Goal: Task Accomplishment & Management: Complete application form

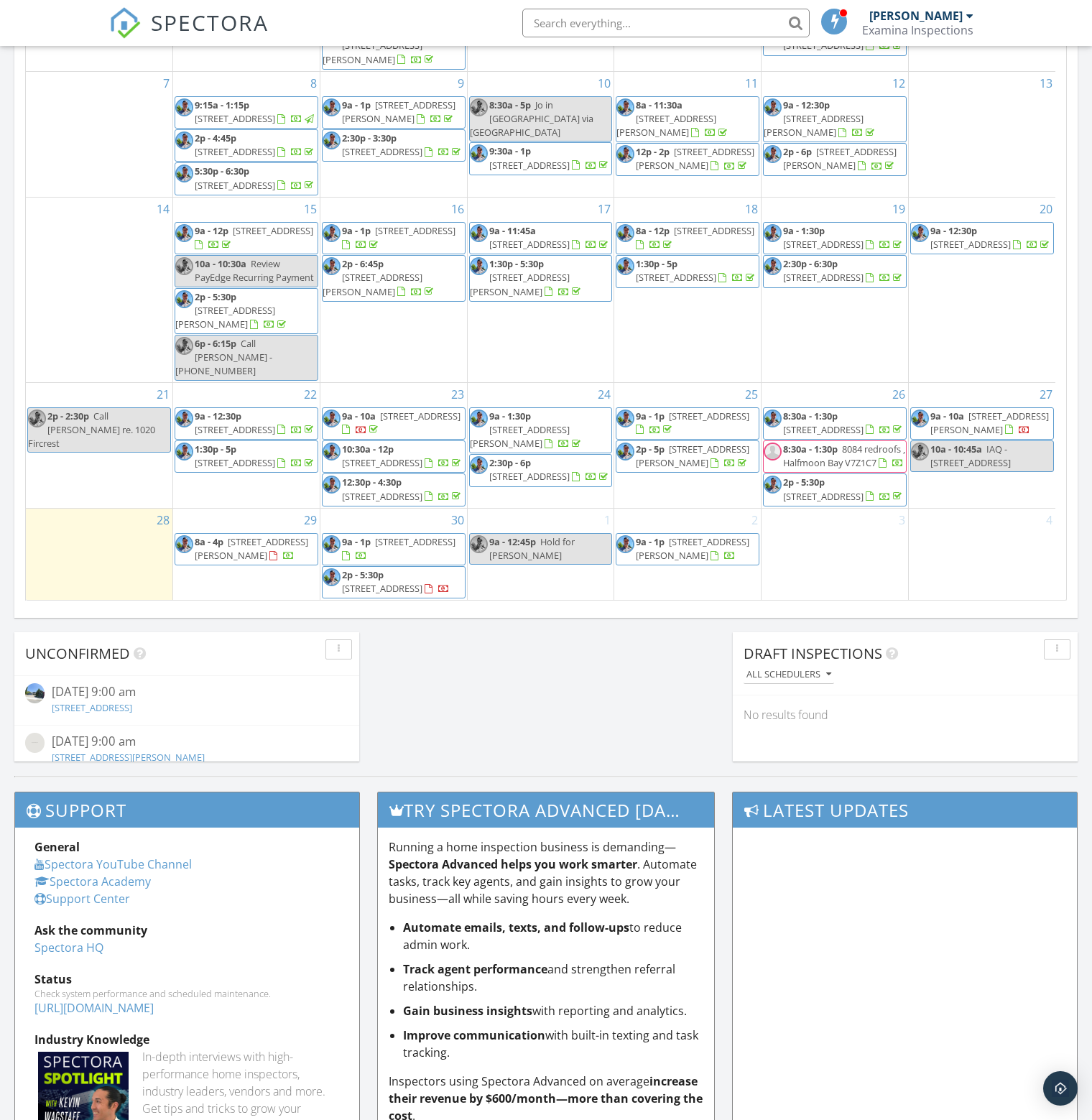
scroll to position [152, 0]
click at [551, 718] on div "Today All Inspectors No results found New Inspection New Quote Map + − Leaflet …" at bounding box center [546, 122] width 1092 height 1308
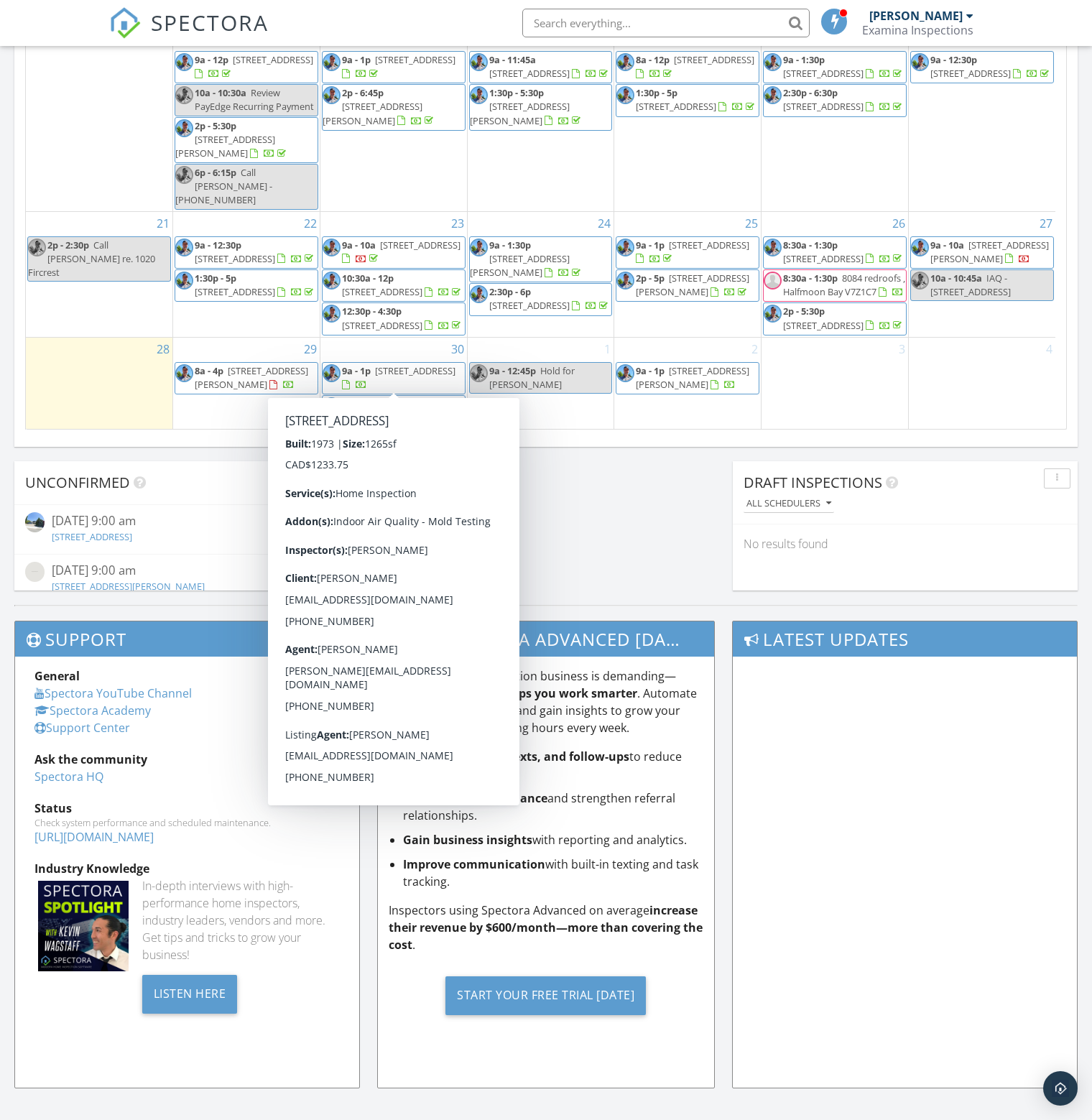
scroll to position [900, 0]
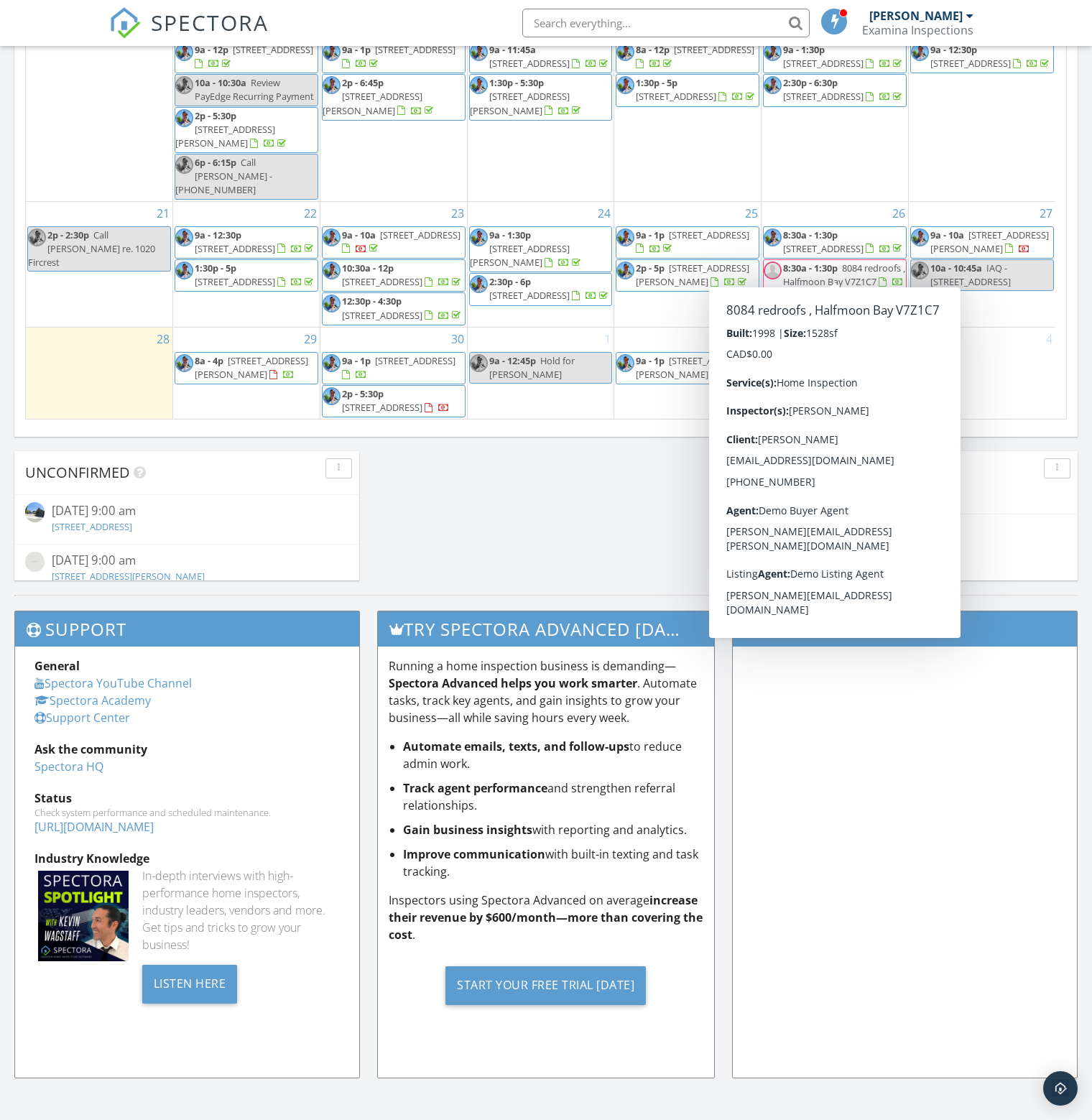
click at [554, 404] on div "1 9a - 12:45p Hold for Nico" at bounding box center [541, 373] width 147 height 92
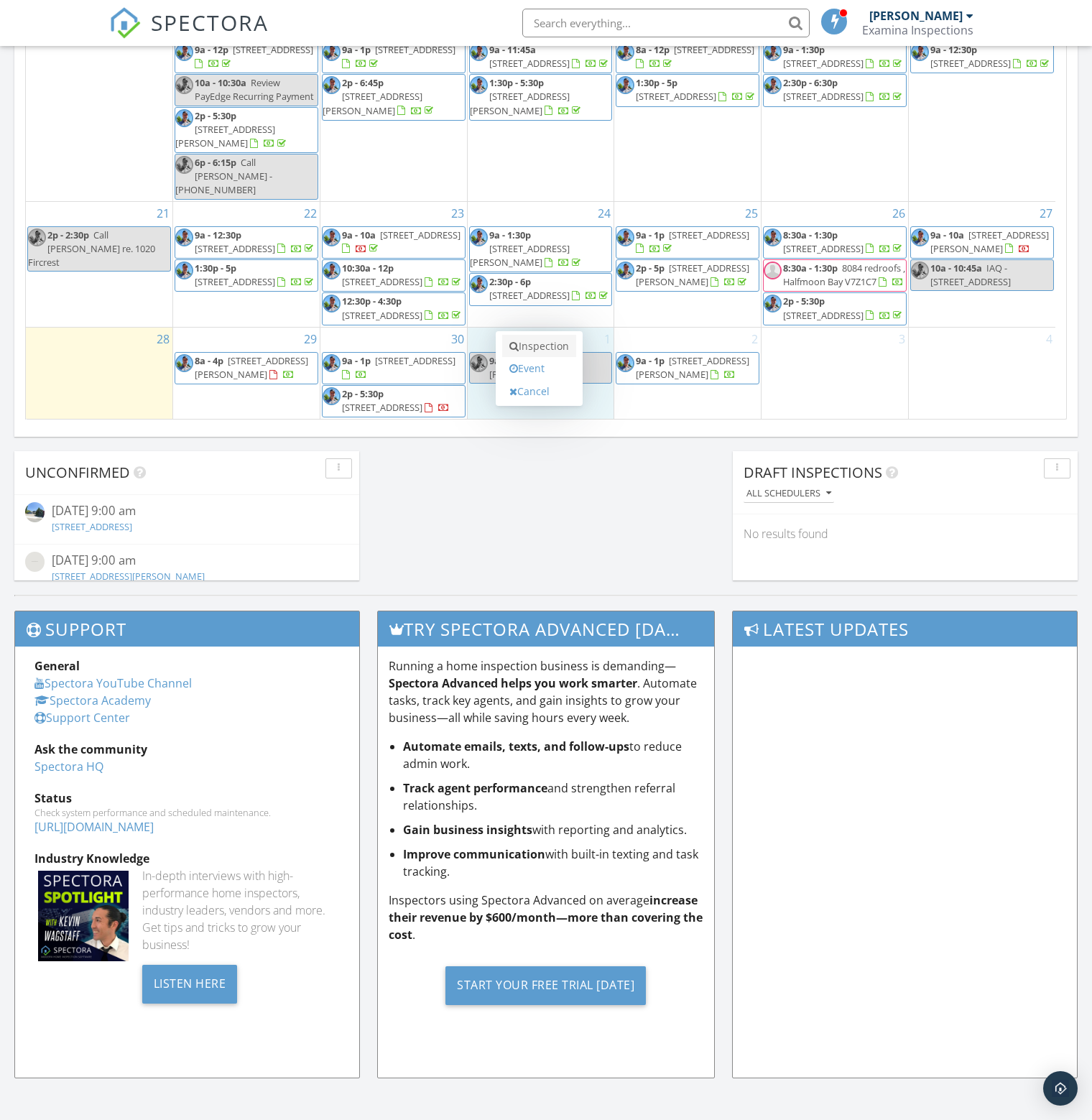
click at [551, 346] on link "Inspection" at bounding box center [539, 346] width 74 height 23
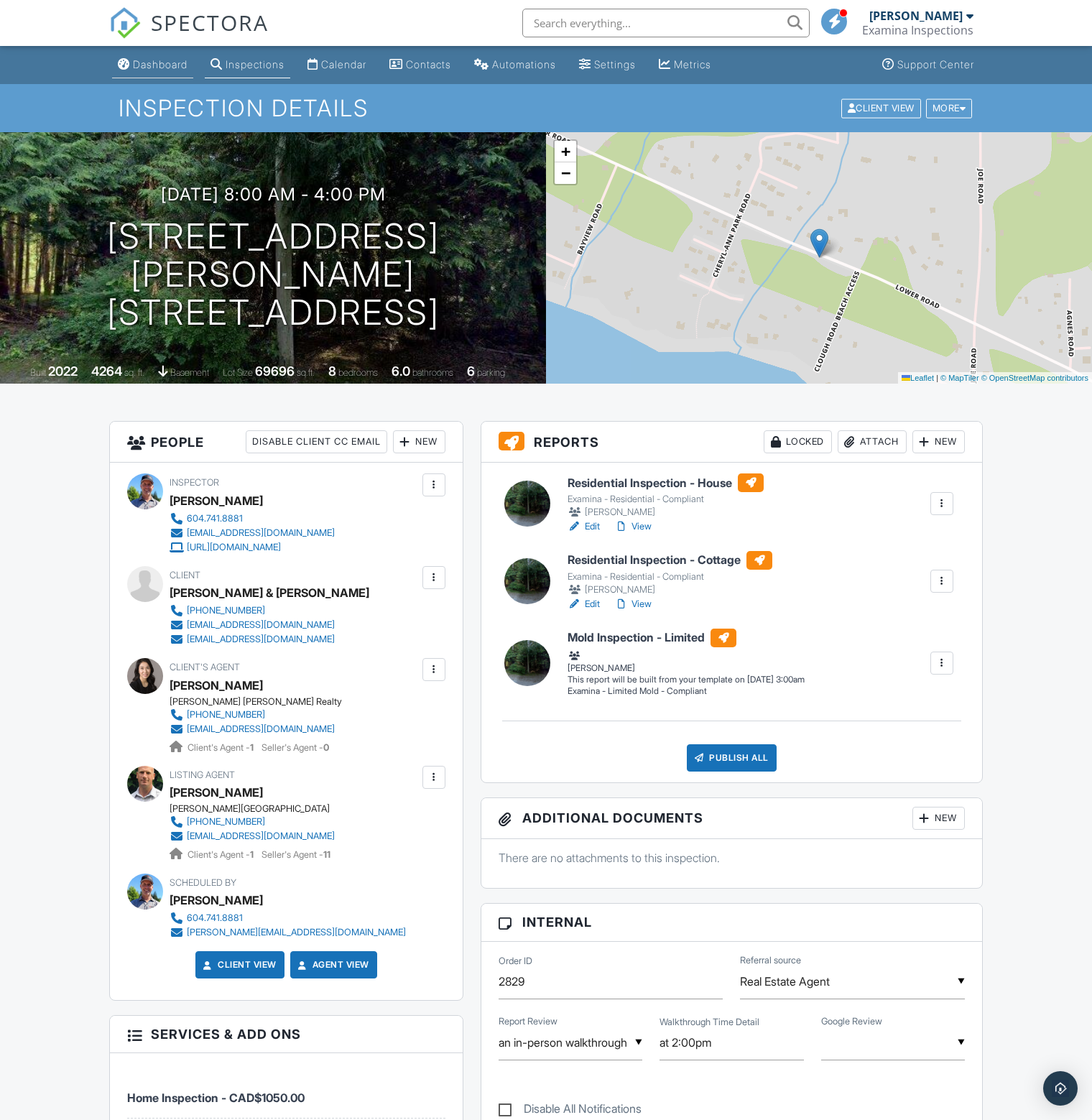
click at [163, 57] on link "Dashboard" at bounding box center [152, 66] width 81 height 27
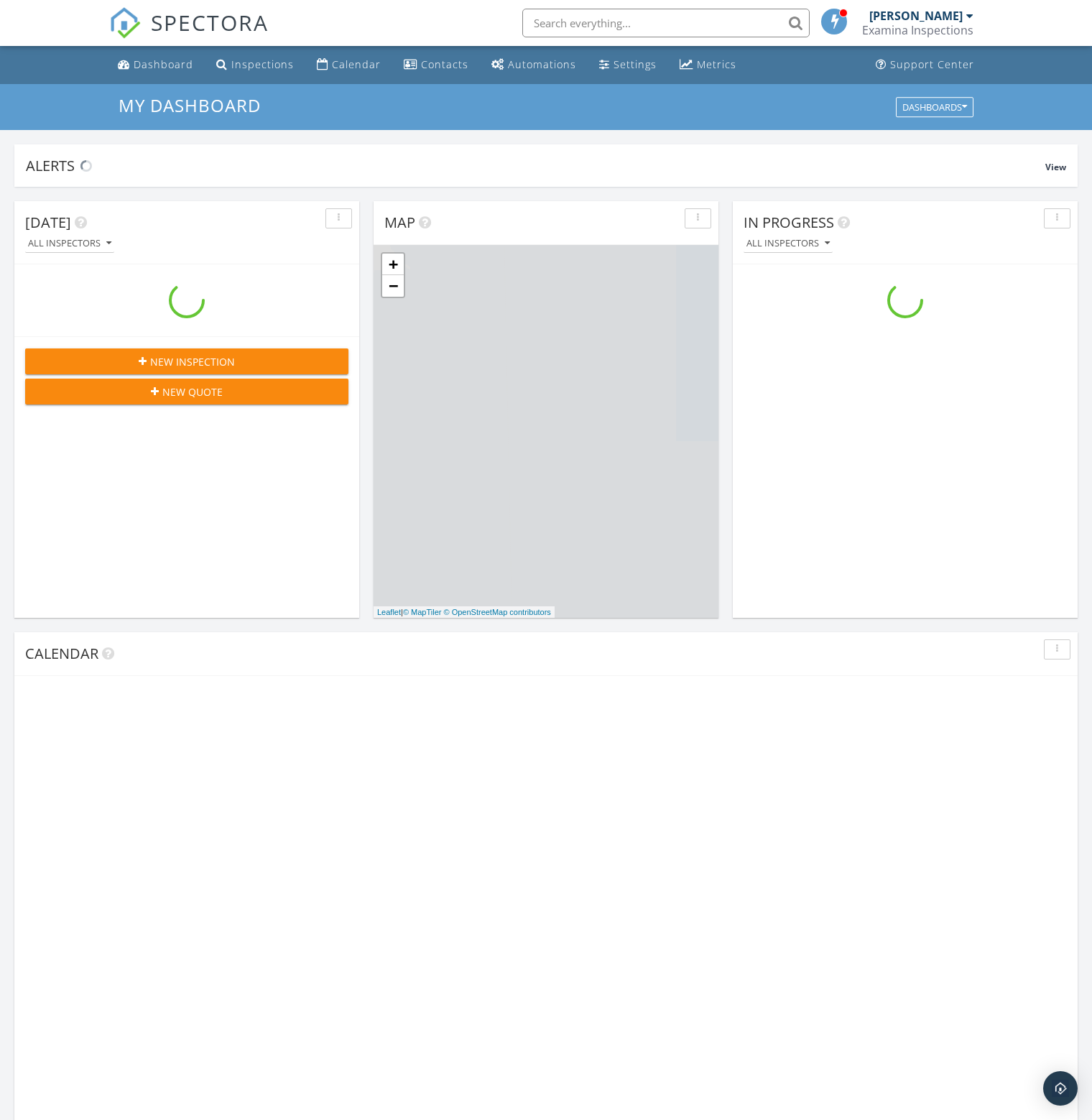
scroll to position [1330, 1114]
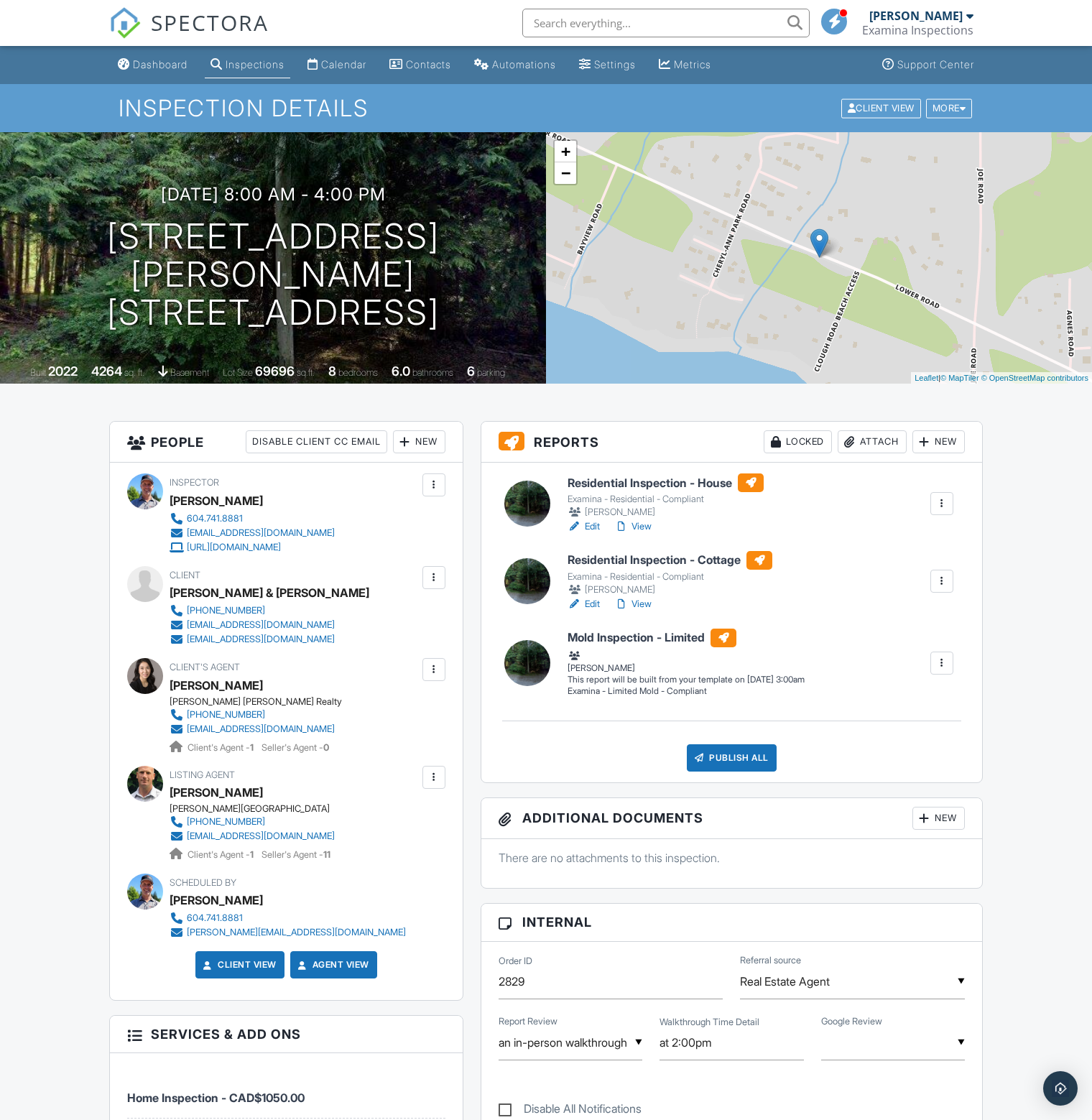
click at [590, 603] on link "Edit" at bounding box center [583, 605] width 32 height 14
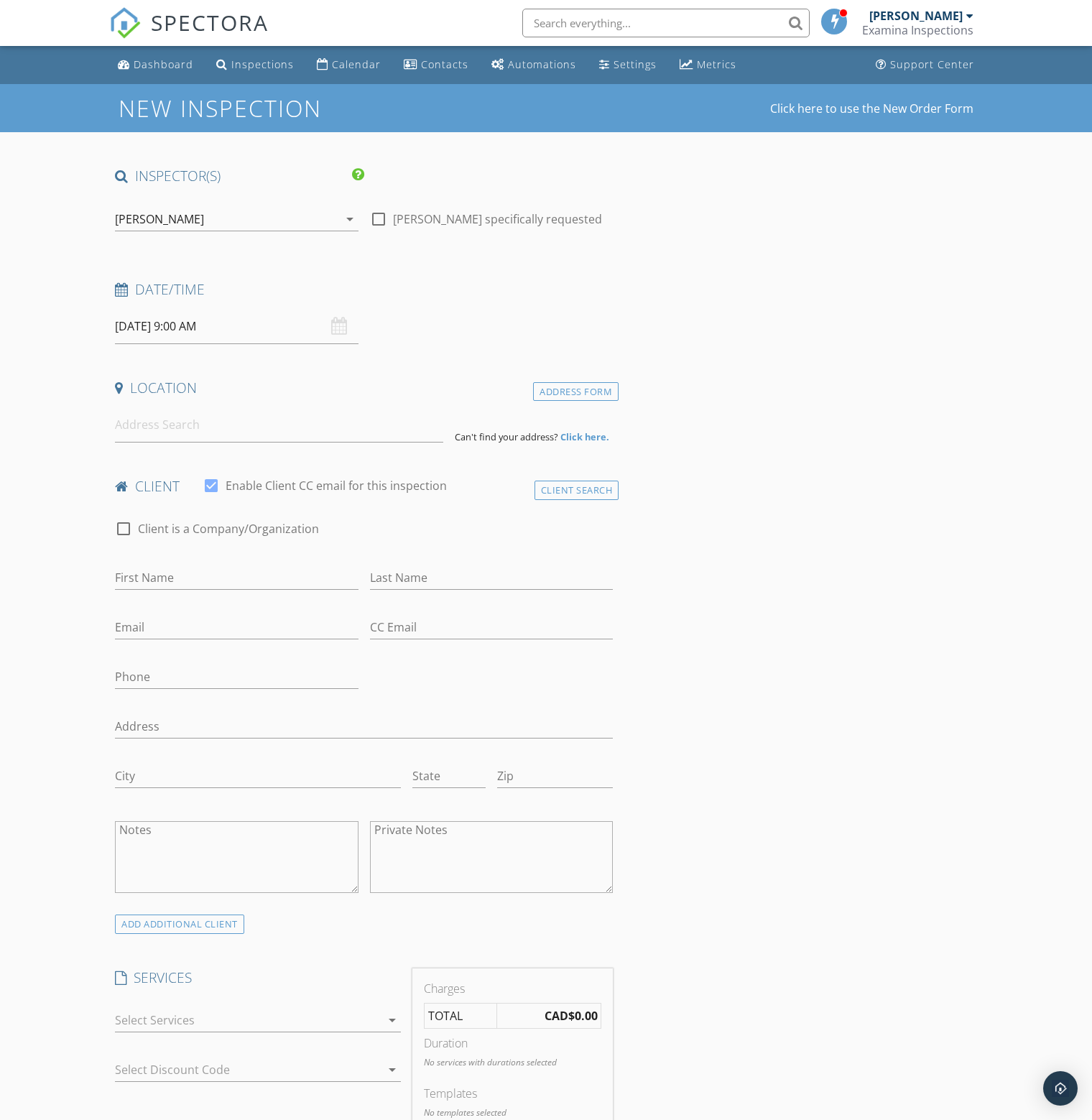
click at [290, 321] on input "[DATE] 9:00 AM" at bounding box center [237, 327] width 244 height 36
click at [424, 313] on div "Date/Time 10/01/2025 9:00 AM" at bounding box center [364, 312] width 510 height 64
click at [224, 428] on input at bounding box center [279, 425] width 328 height 36
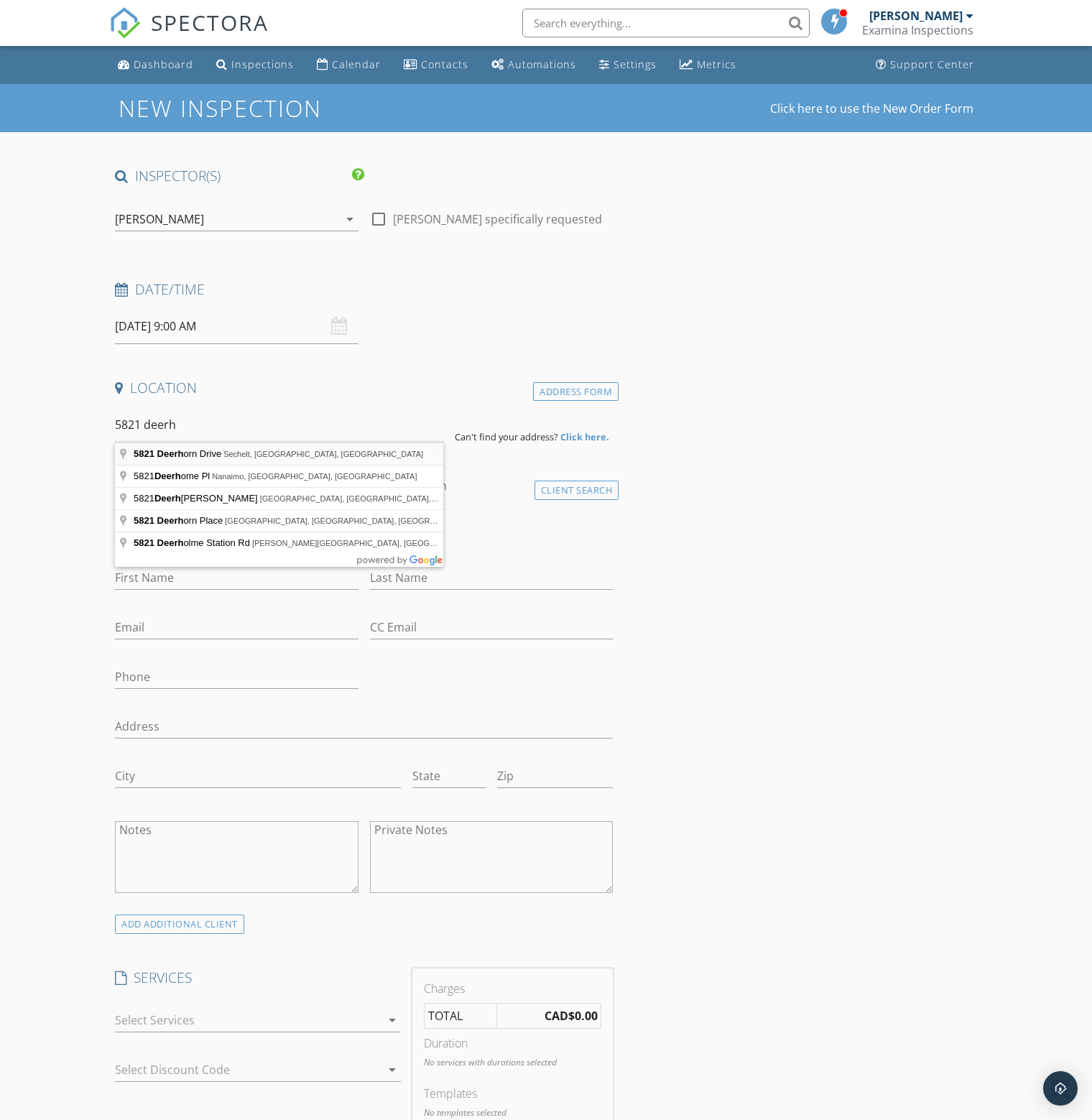
type input "5821 Deerhorn Drive, Sechelt, BC, Canada"
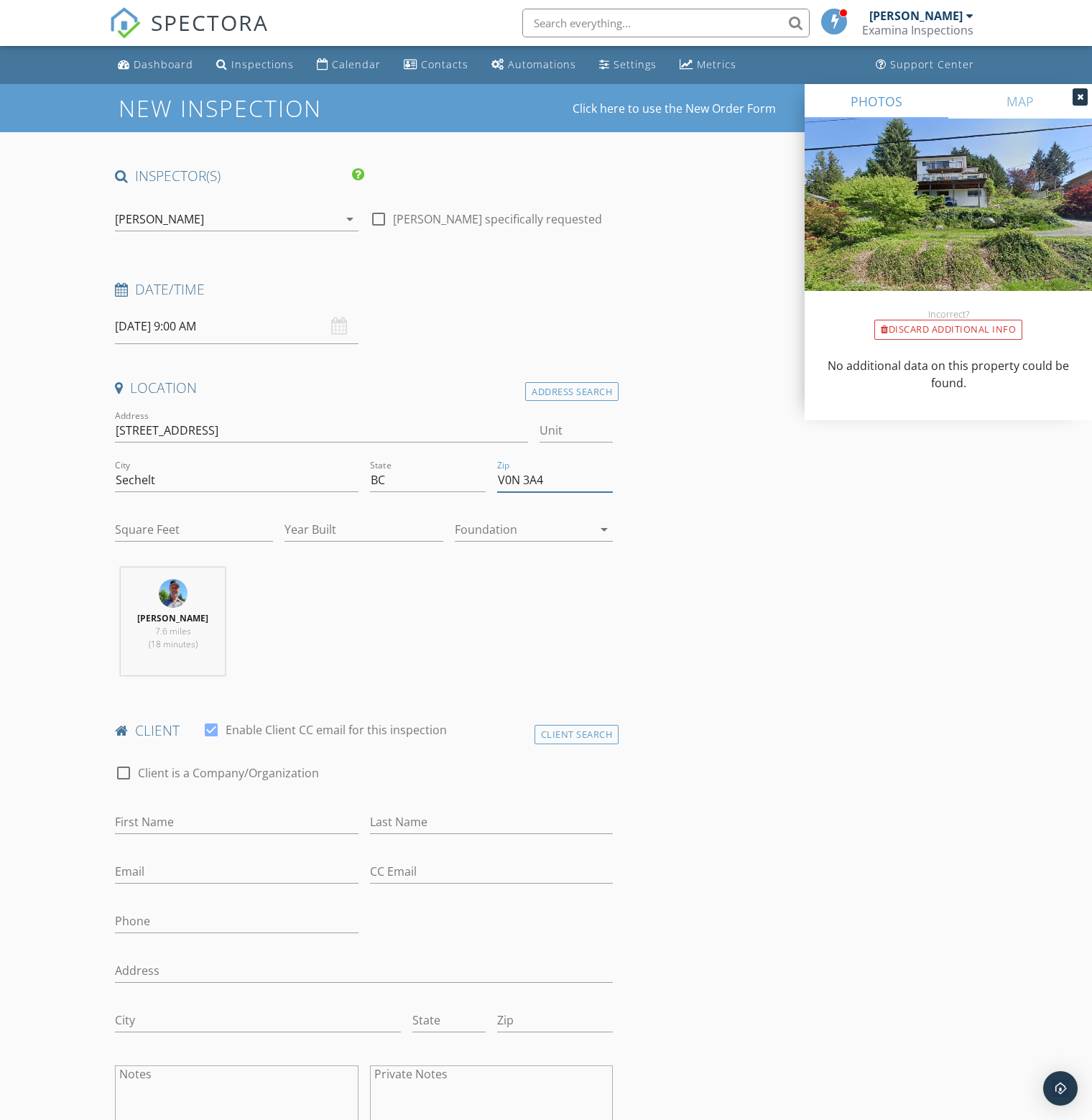
drag, startPoint x: 582, startPoint y: 477, endPoint x: 485, endPoint y: 473, distance: 97.1
click at [485, 473] on div "Address 5821 Deerhorn Dr Unit City Sechelt State BC Zip V0N 3A4 Square Feet Yea…" at bounding box center [364, 481] width 510 height 148
paste input "7Z 0E1"
type input "V7Z 0E1"
click at [198, 521] on input "Square Feet" at bounding box center [194, 530] width 158 height 24
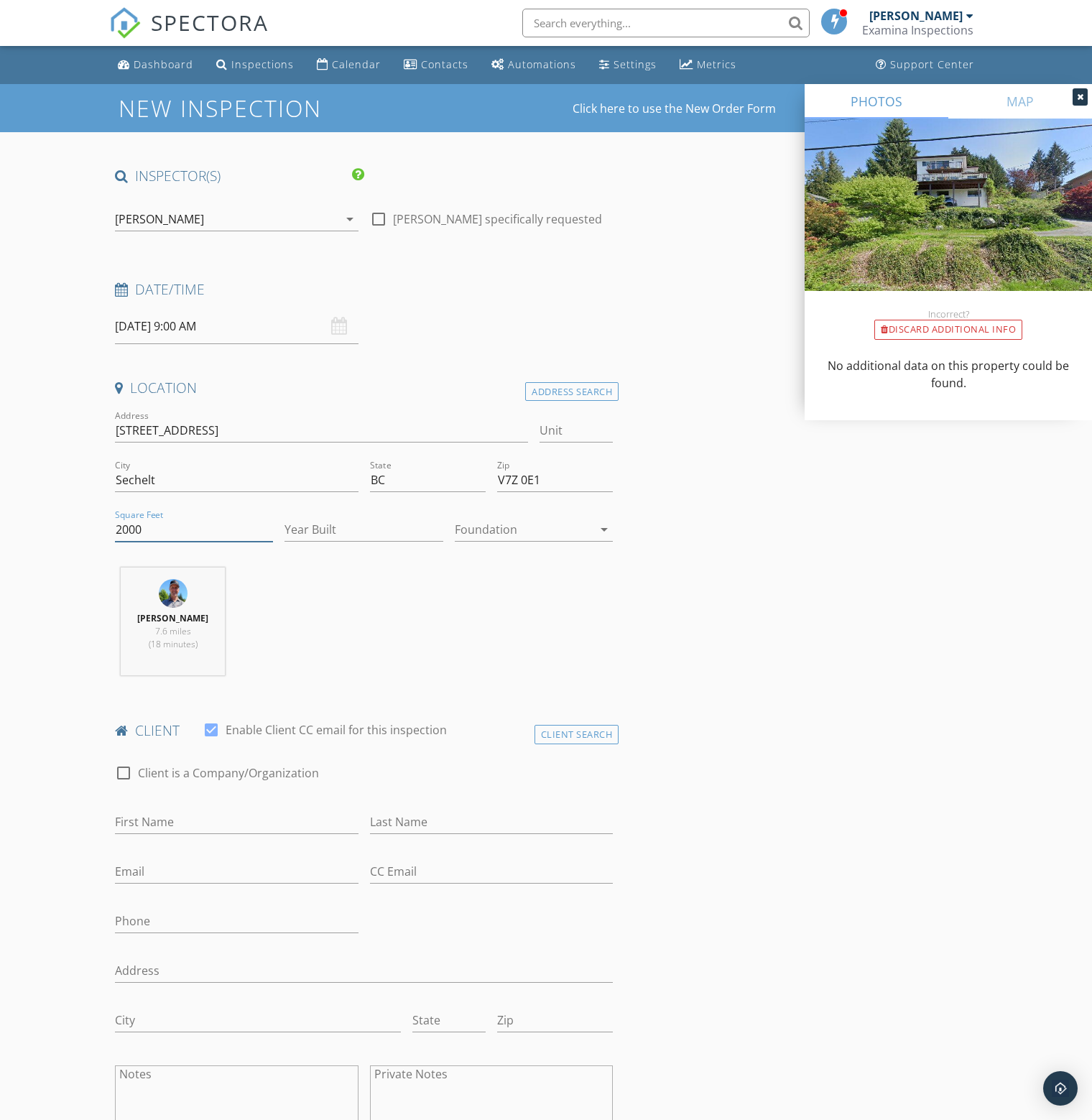
type input "2000"
drag, startPoint x: 166, startPoint y: 529, endPoint x: 75, endPoint y: 528, distance: 91.0
click at [342, 526] on input "Year Built" at bounding box center [364, 530] width 158 height 24
type input "1981"
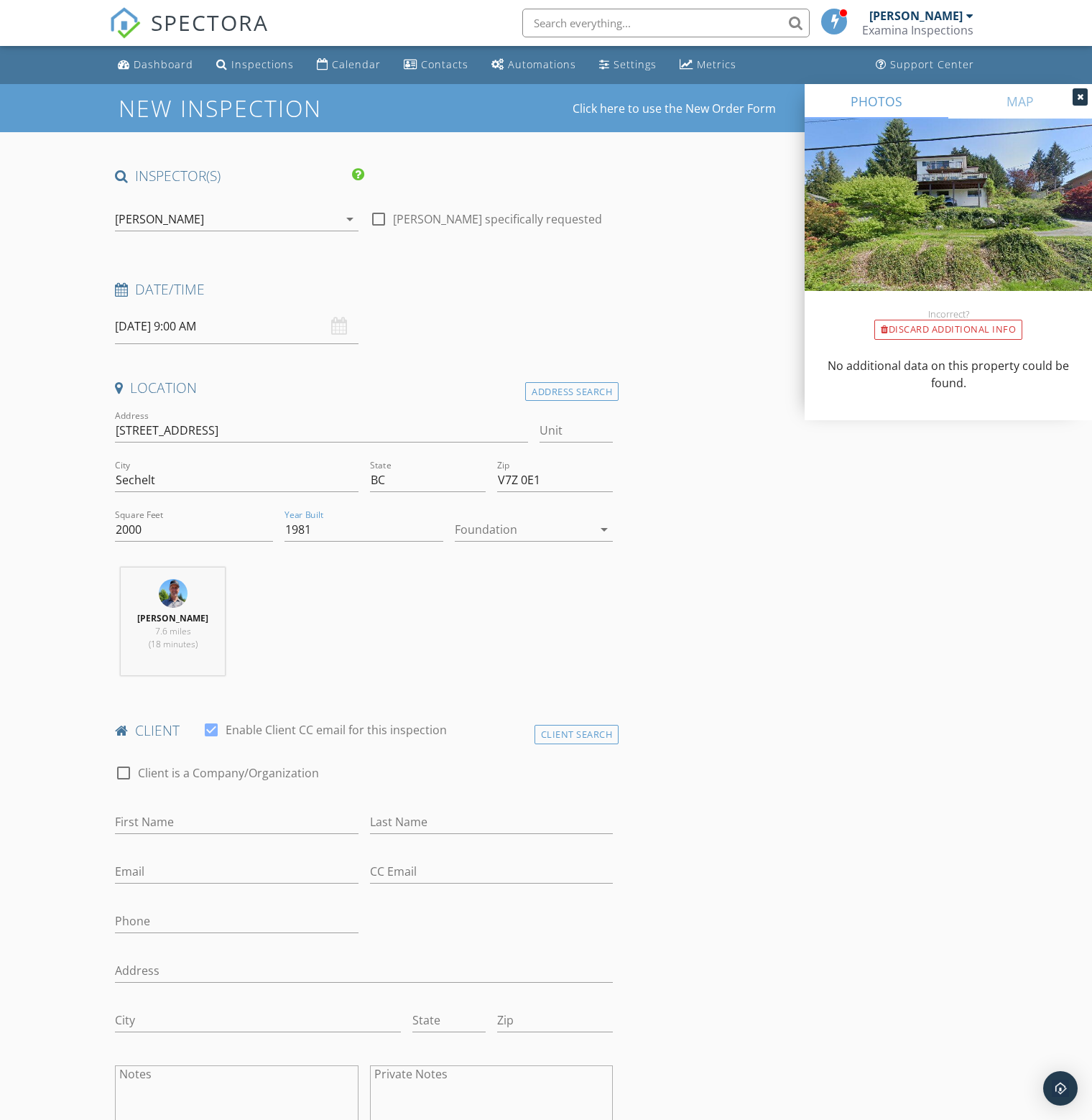
click at [523, 530] on div at bounding box center [523, 529] width 138 height 23
click at [522, 571] on div "Basement" at bounding box center [533, 569] width 135 height 17
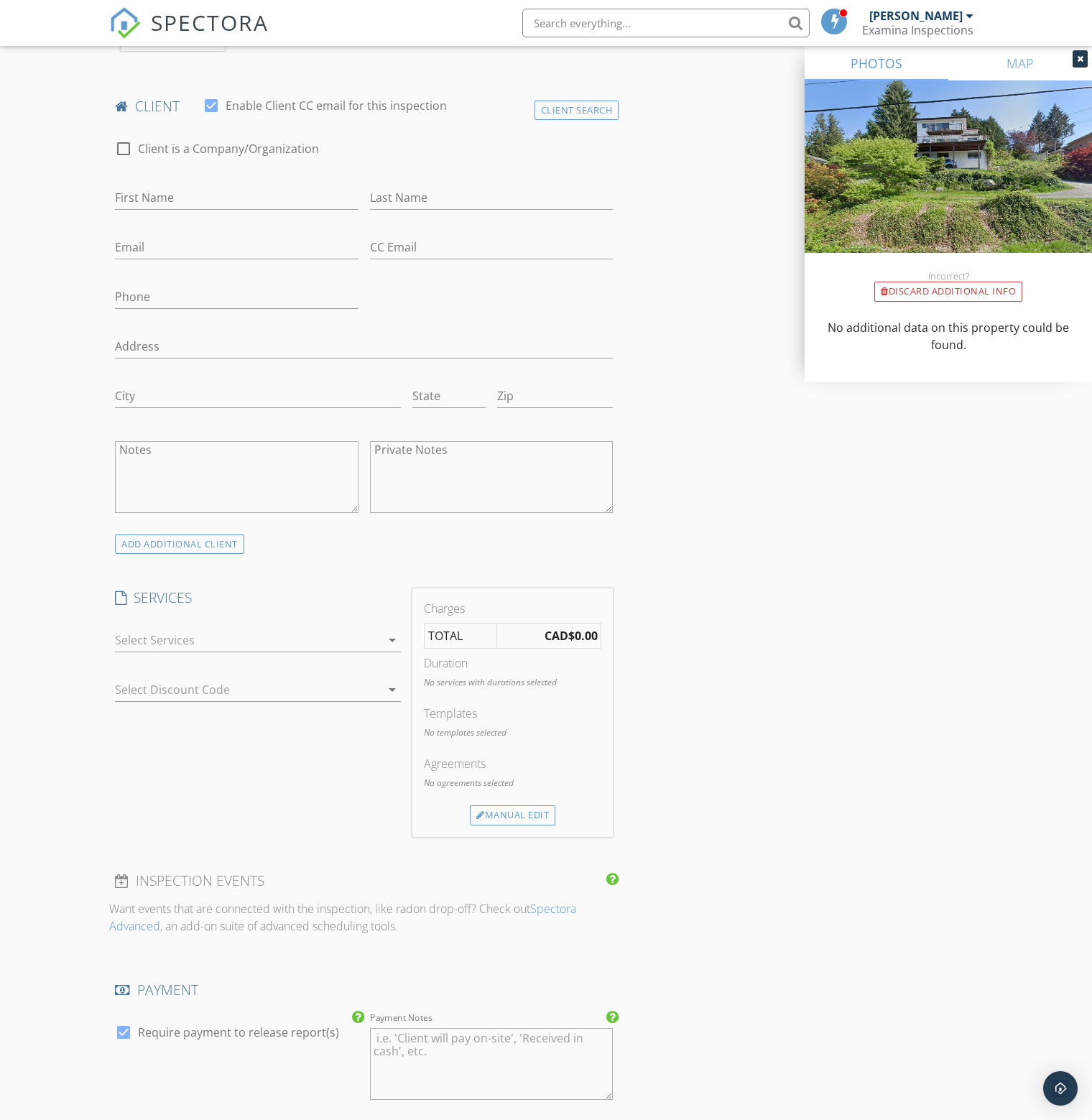
scroll to position [646, 0]
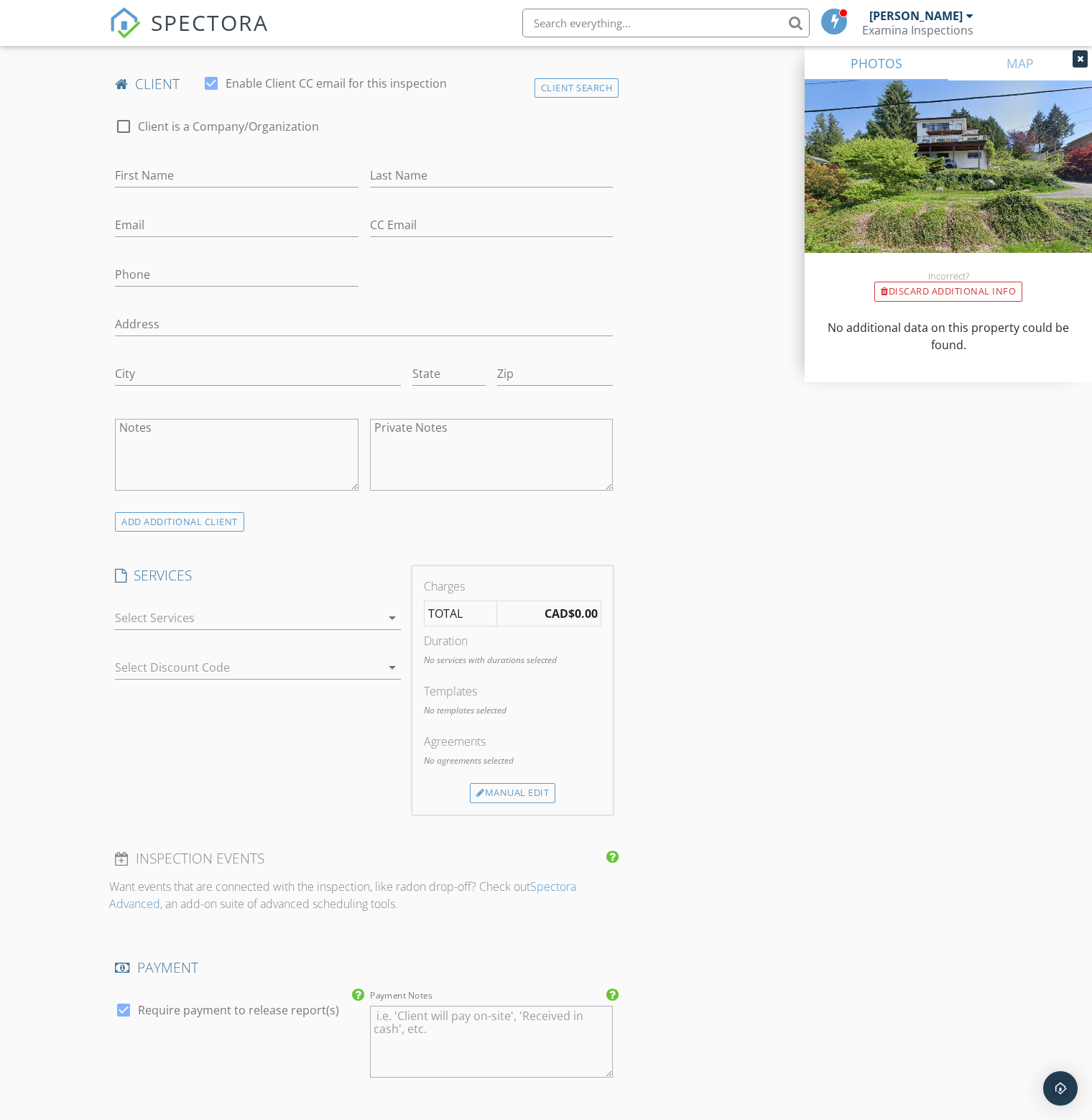
click at [132, 612] on div at bounding box center [248, 617] width 266 height 23
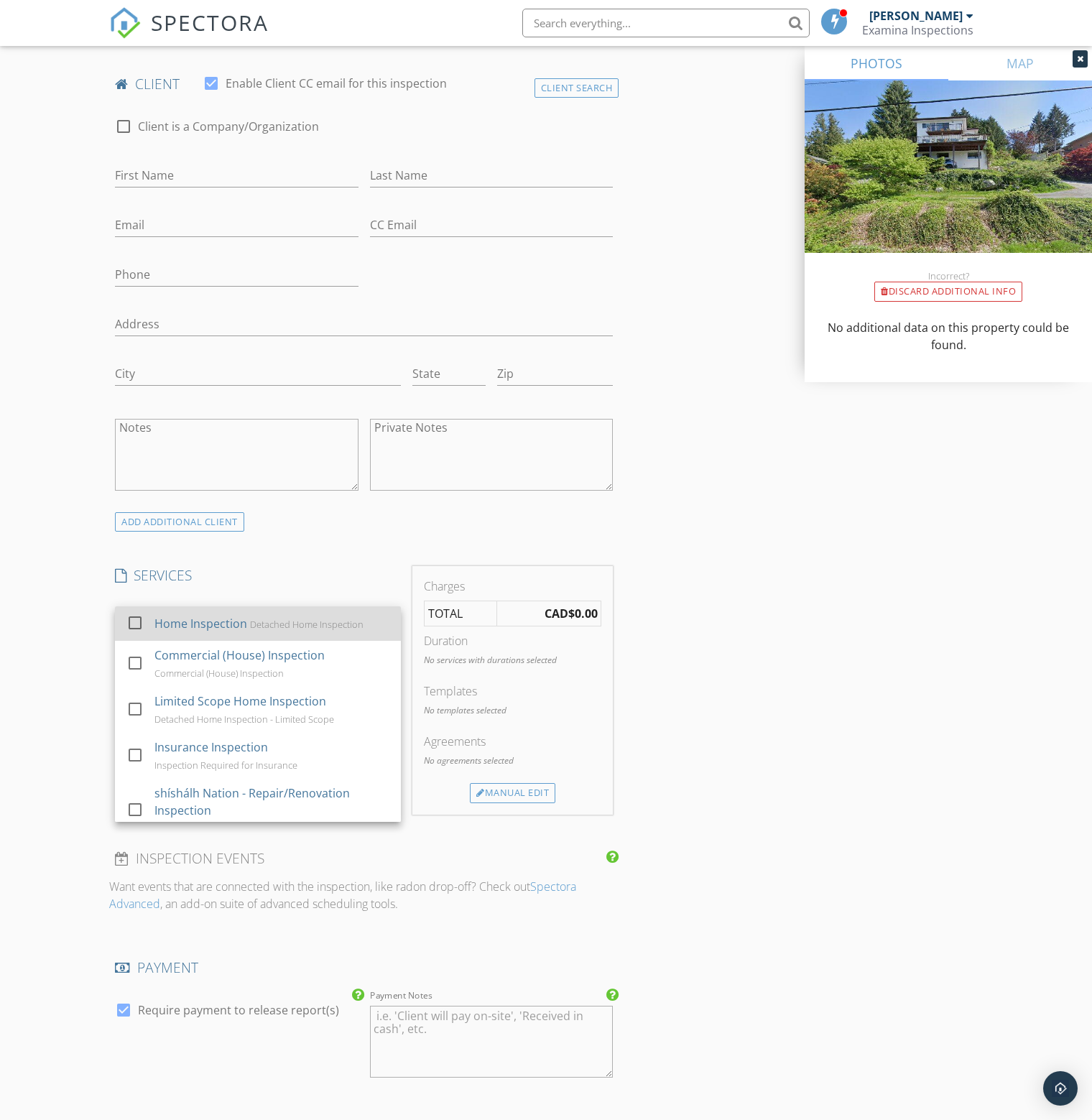
drag, startPoint x: 132, startPoint y: 617, endPoint x: 126, endPoint y: 626, distance: 10.8
click at [133, 617] on div at bounding box center [135, 623] width 24 height 24
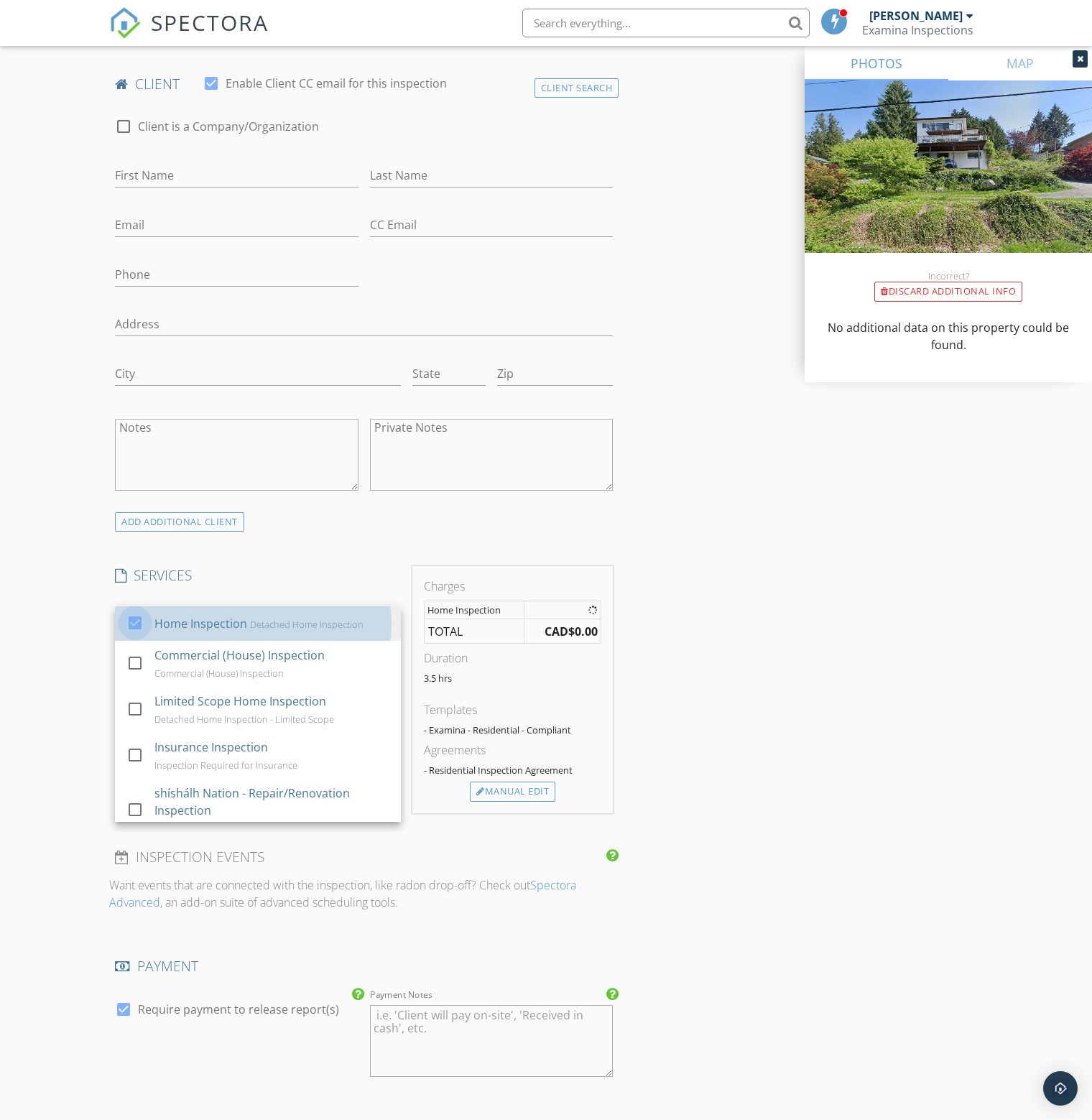
click at [77, 650] on div "New Inspection Click here to use the New Order Form INSPECTOR(S) check_box Bren…" at bounding box center [546, 716] width 1092 height 2558
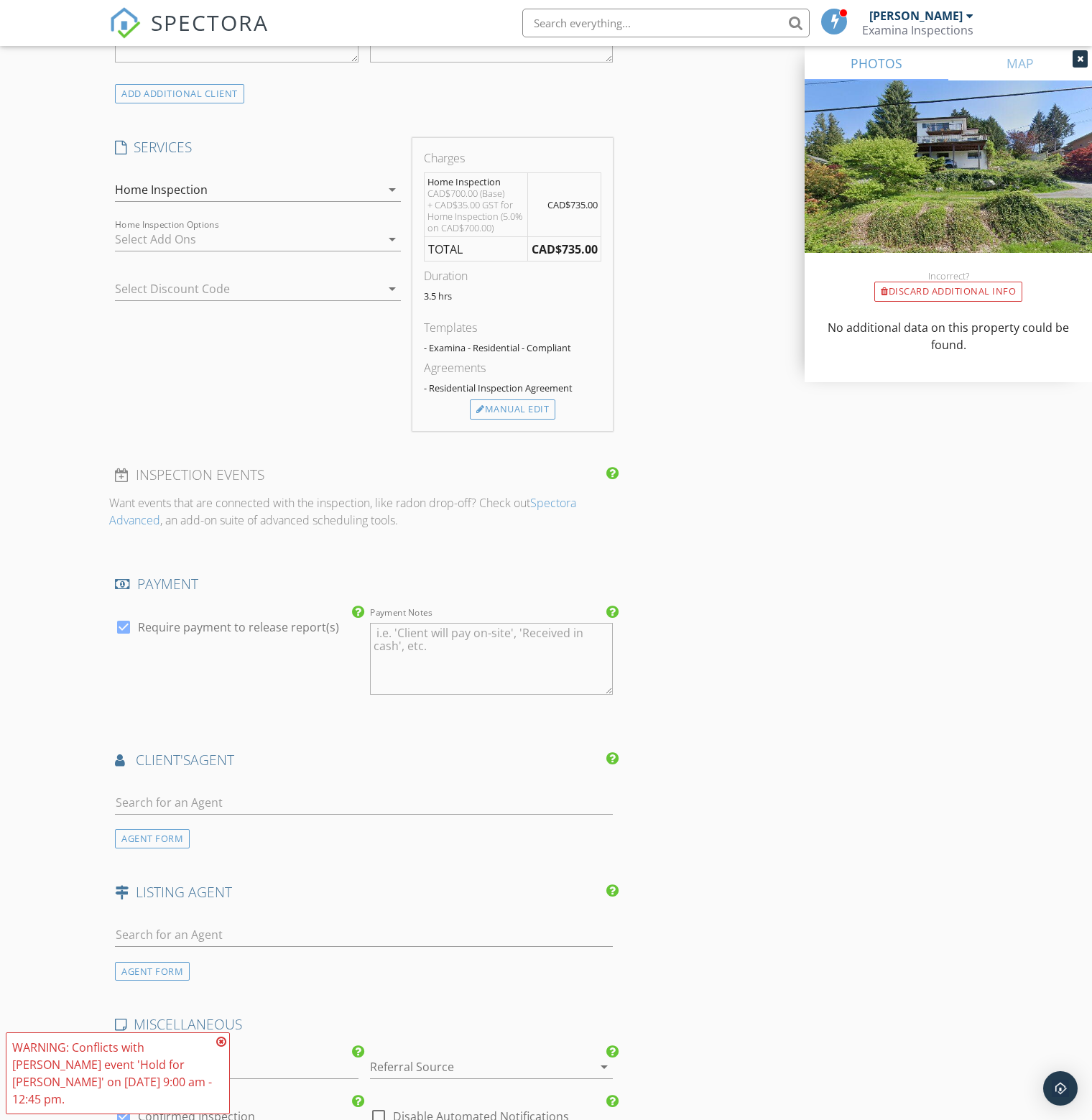
scroll to position [1078, 0]
click at [267, 799] on input "text" at bounding box center [364, 800] width 498 height 24
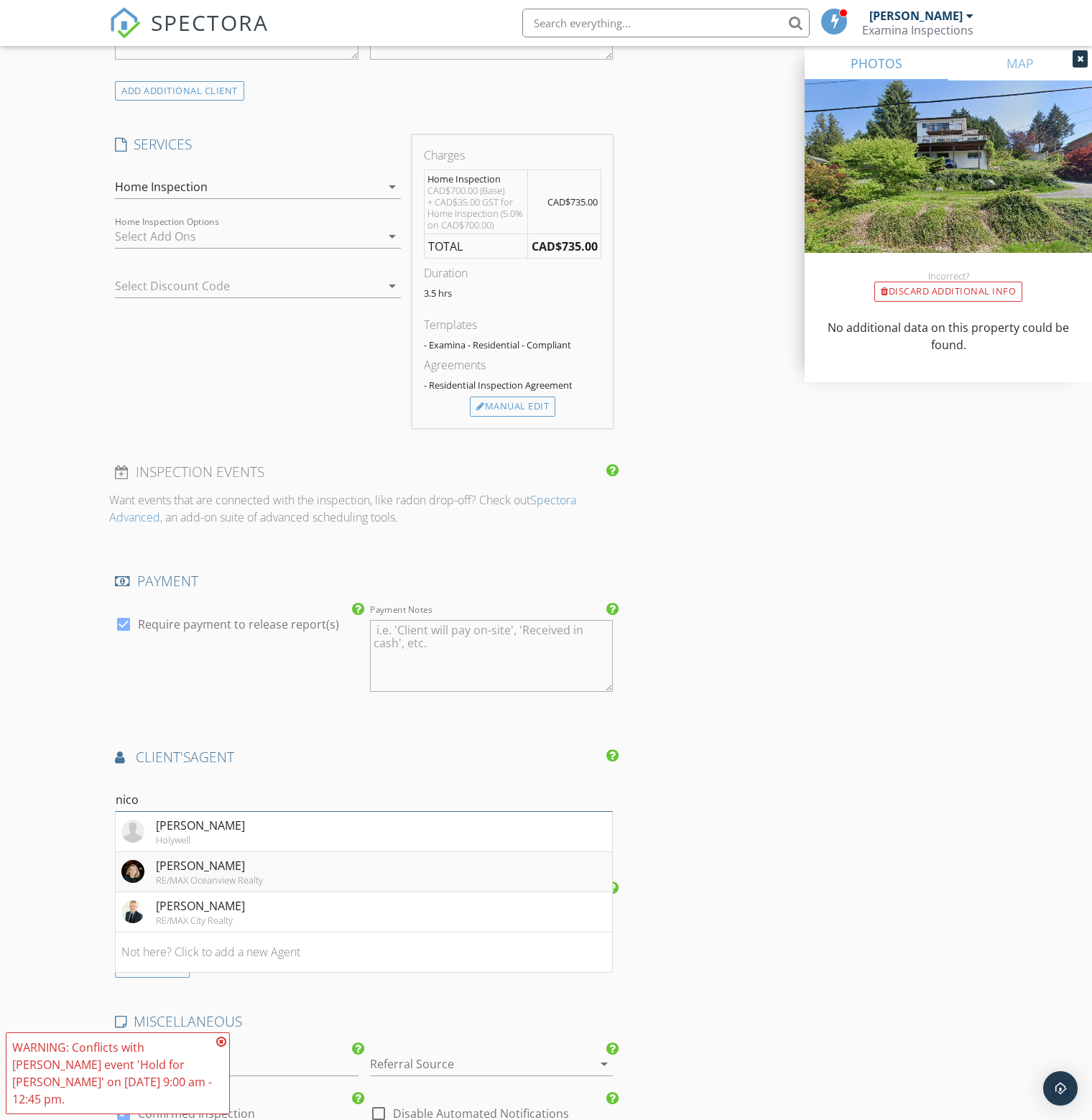
type input "nico"
click at [169, 867] on div "Nicole Arnett" at bounding box center [210, 866] width 107 height 17
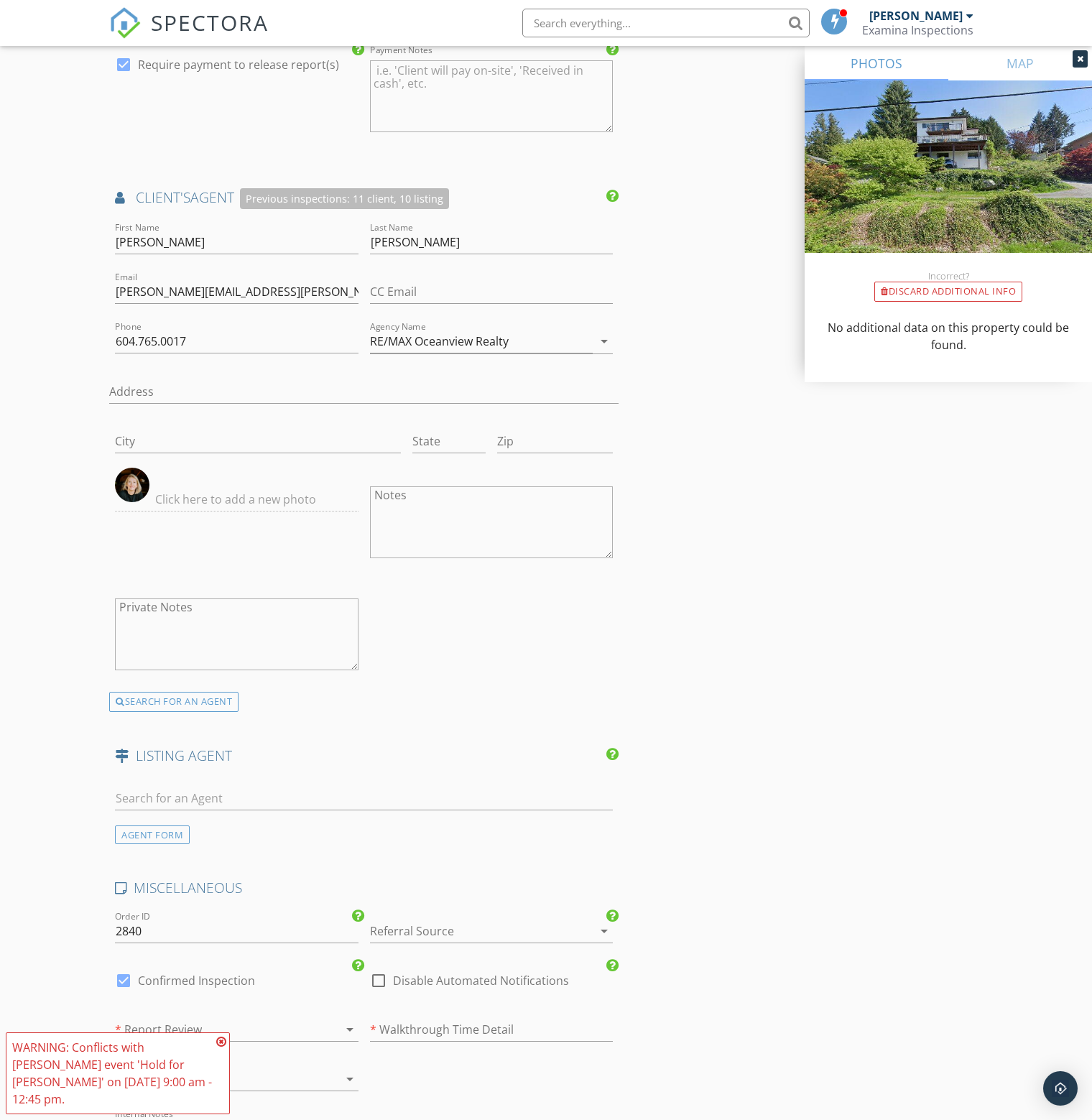
scroll to position [1653, 0]
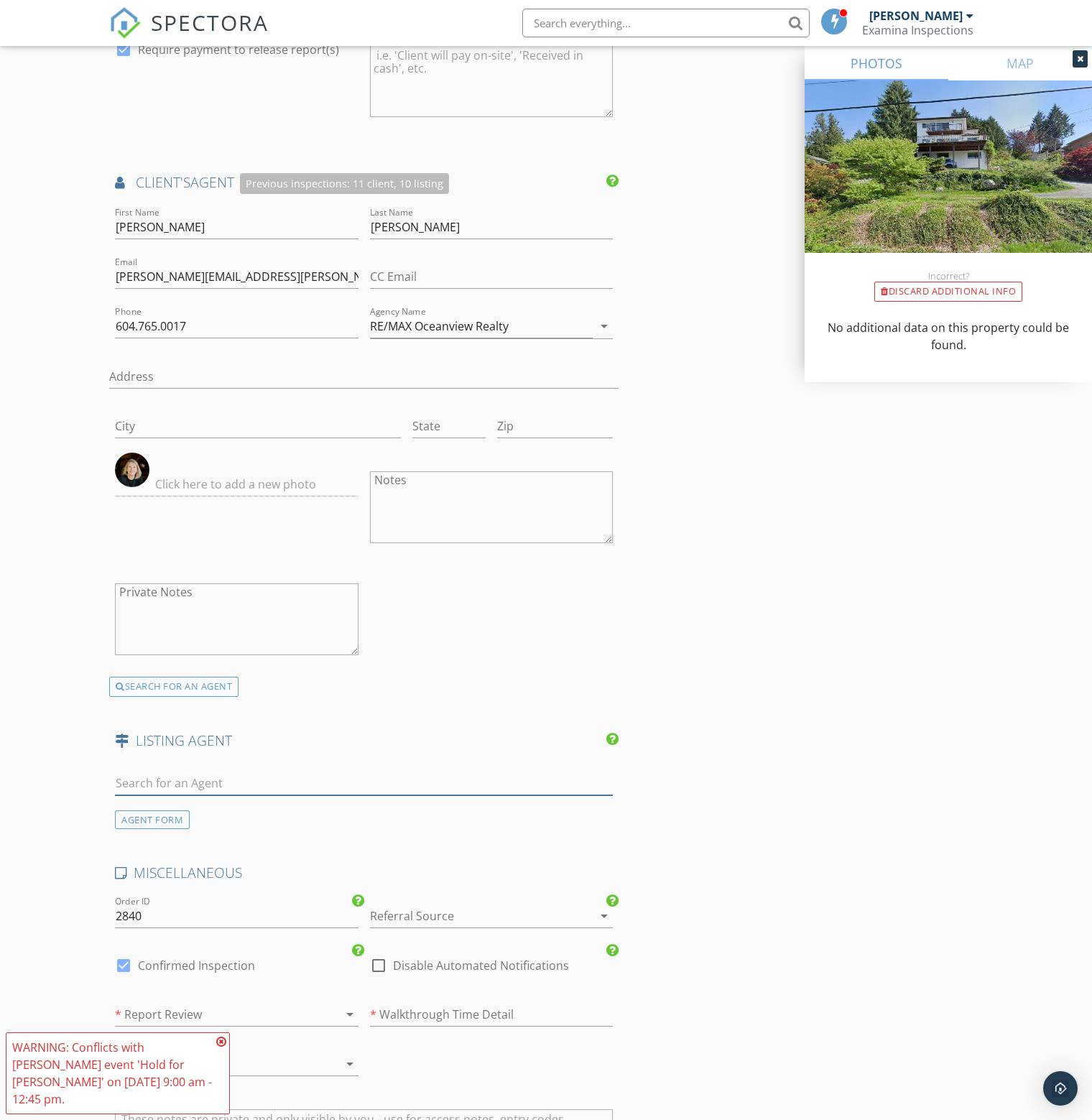
click at [230, 772] on input "text" at bounding box center [364, 784] width 498 height 24
type input "sandy"
click at [219, 804] on div "Sandy Bellamy" at bounding box center [200, 810] width 89 height 17
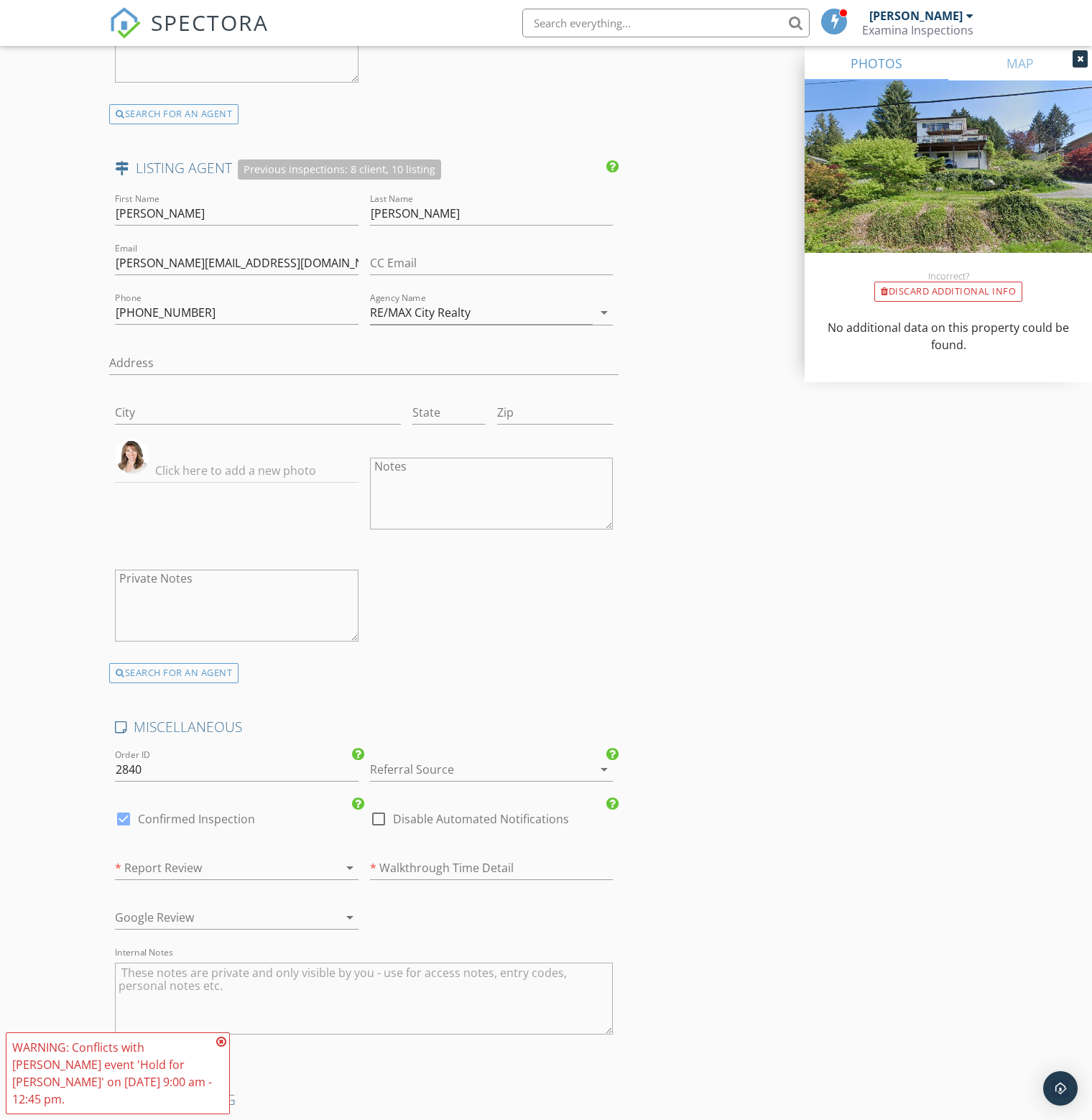
scroll to position [2228, 0]
click at [417, 758] on div at bounding box center [472, 767] width 204 height 23
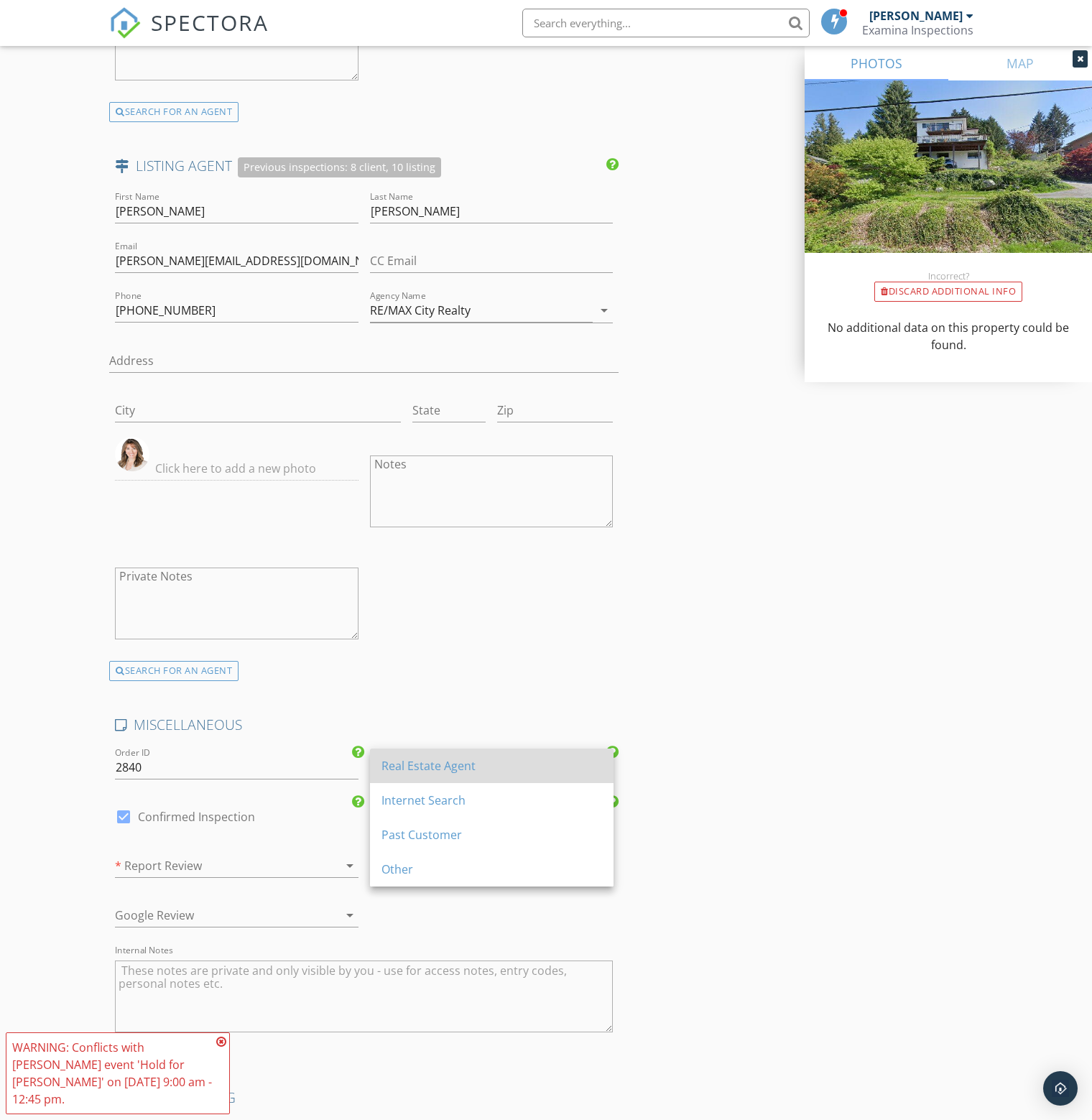
click at [434, 769] on div "Real Estate Agent" at bounding box center [492, 766] width 221 height 17
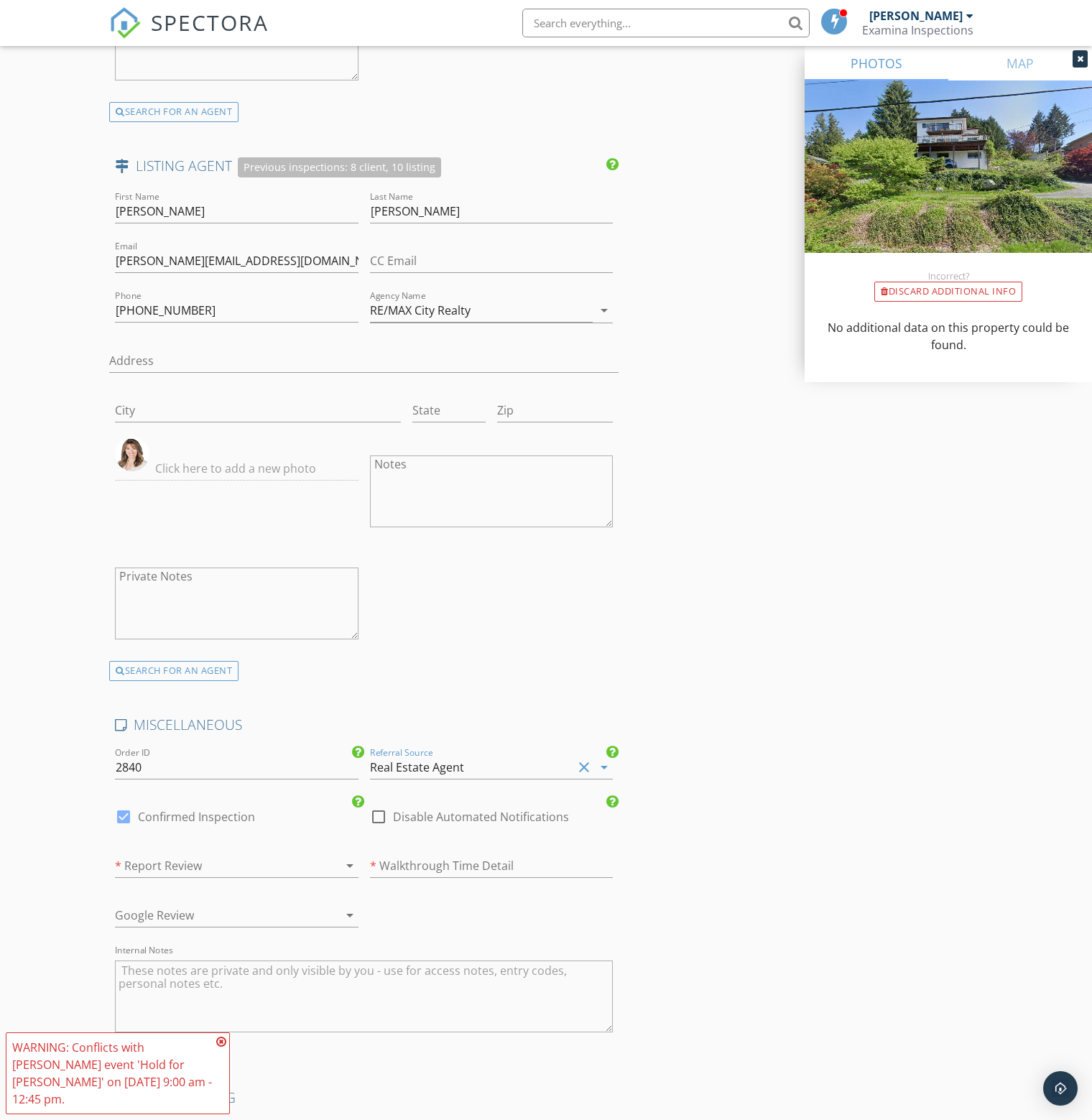
drag, startPoint x: 119, startPoint y: 811, endPoint x: 127, endPoint y: 832, distance: 22.5
click at [120, 811] on div at bounding box center [123, 817] width 24 height 24
checkbox input "false"
checkbox input "true"
drag, startPoint x: 161, startPoint y: 861, endPoint x: 193, endPoint y: 873, distance: 34.2
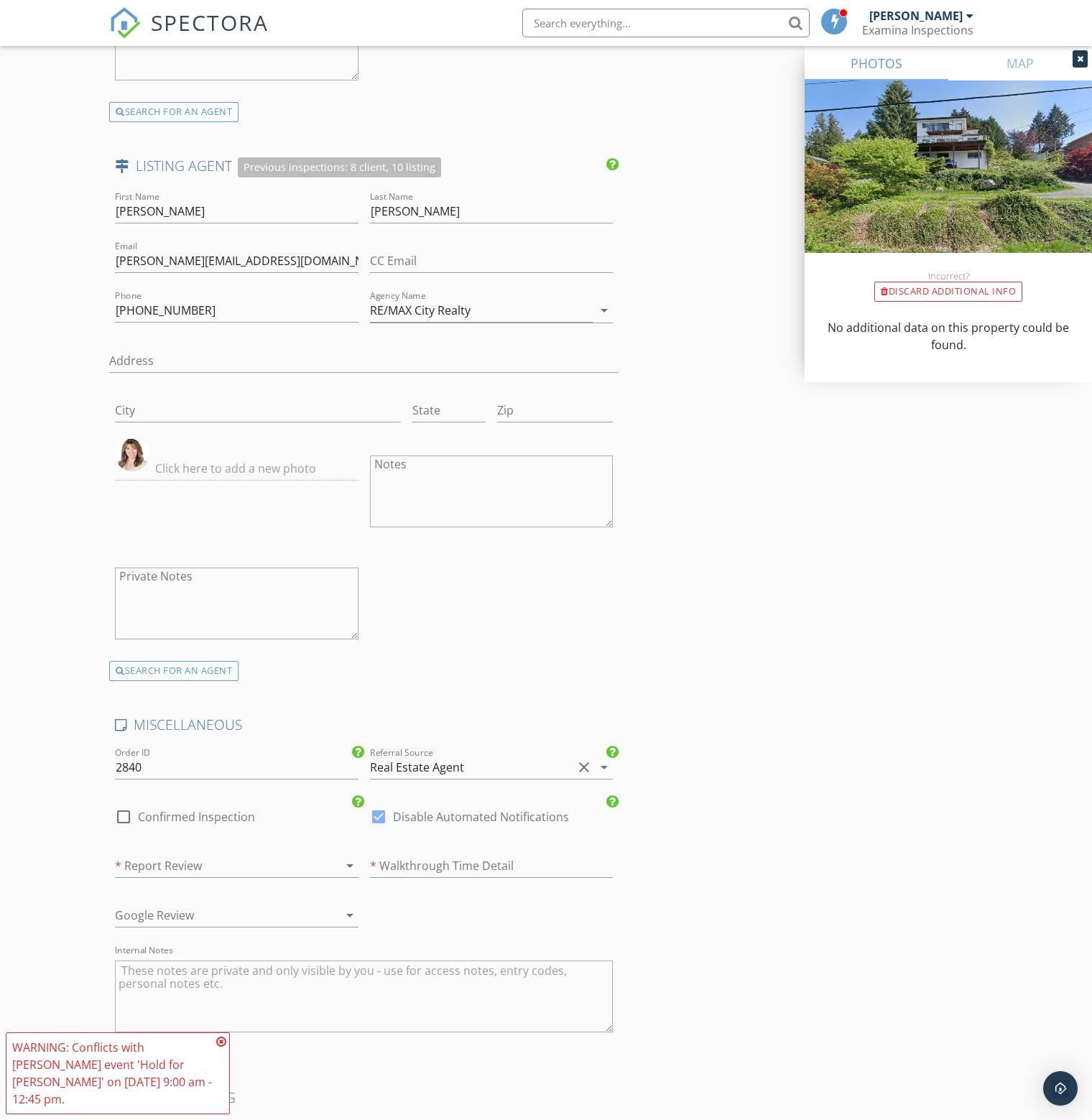
click at [163, 862] on div at bounding box center [217, 866] width 204 height 23
click at [230, 867] on div "an in-person walkthrough" at bounding box center [237, 864] width 221 height 17
click at [448, 858] on input "text" at bounding box center [492, 867] width 244 height 24
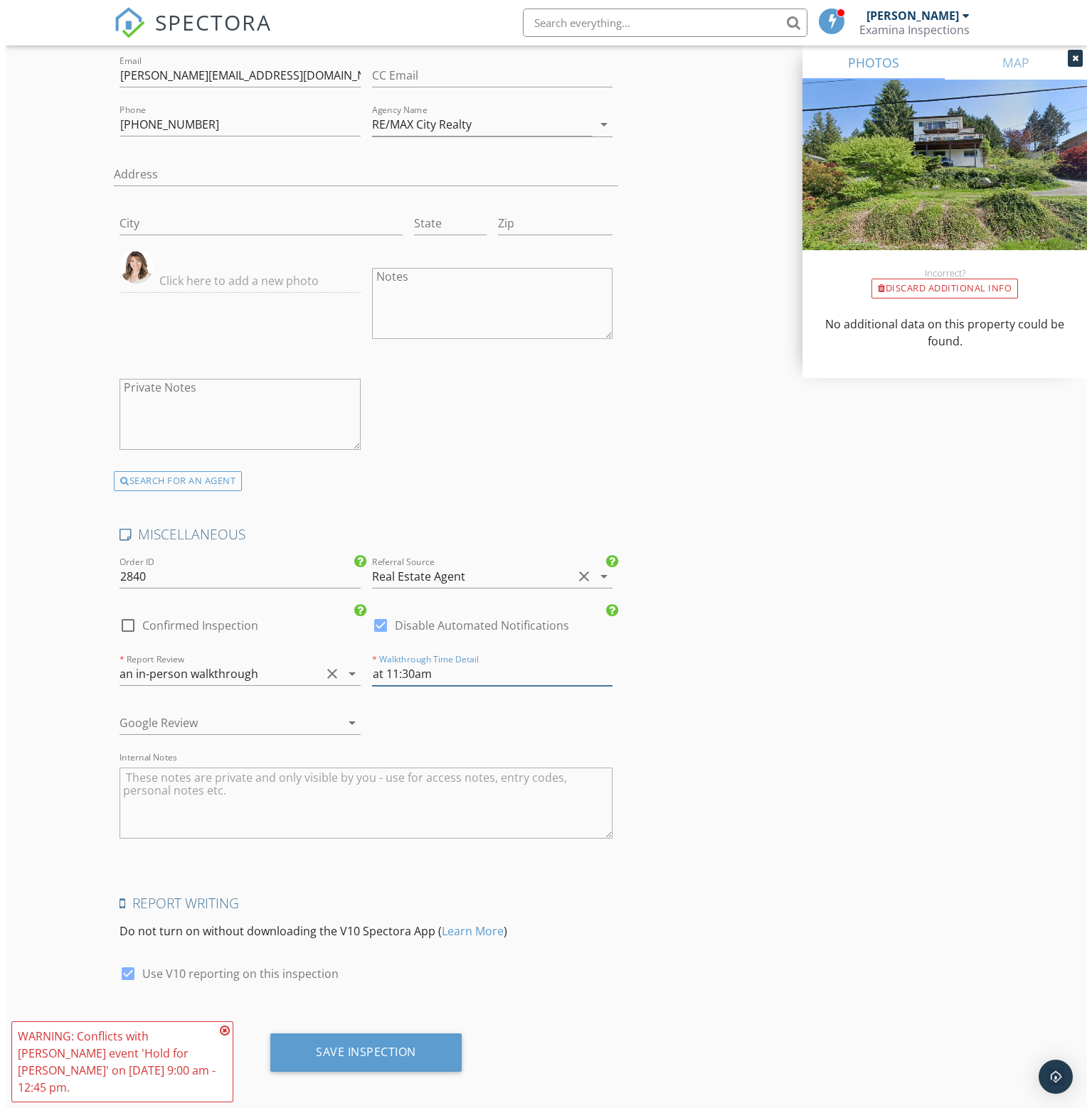
scroll to position [2387, 0]
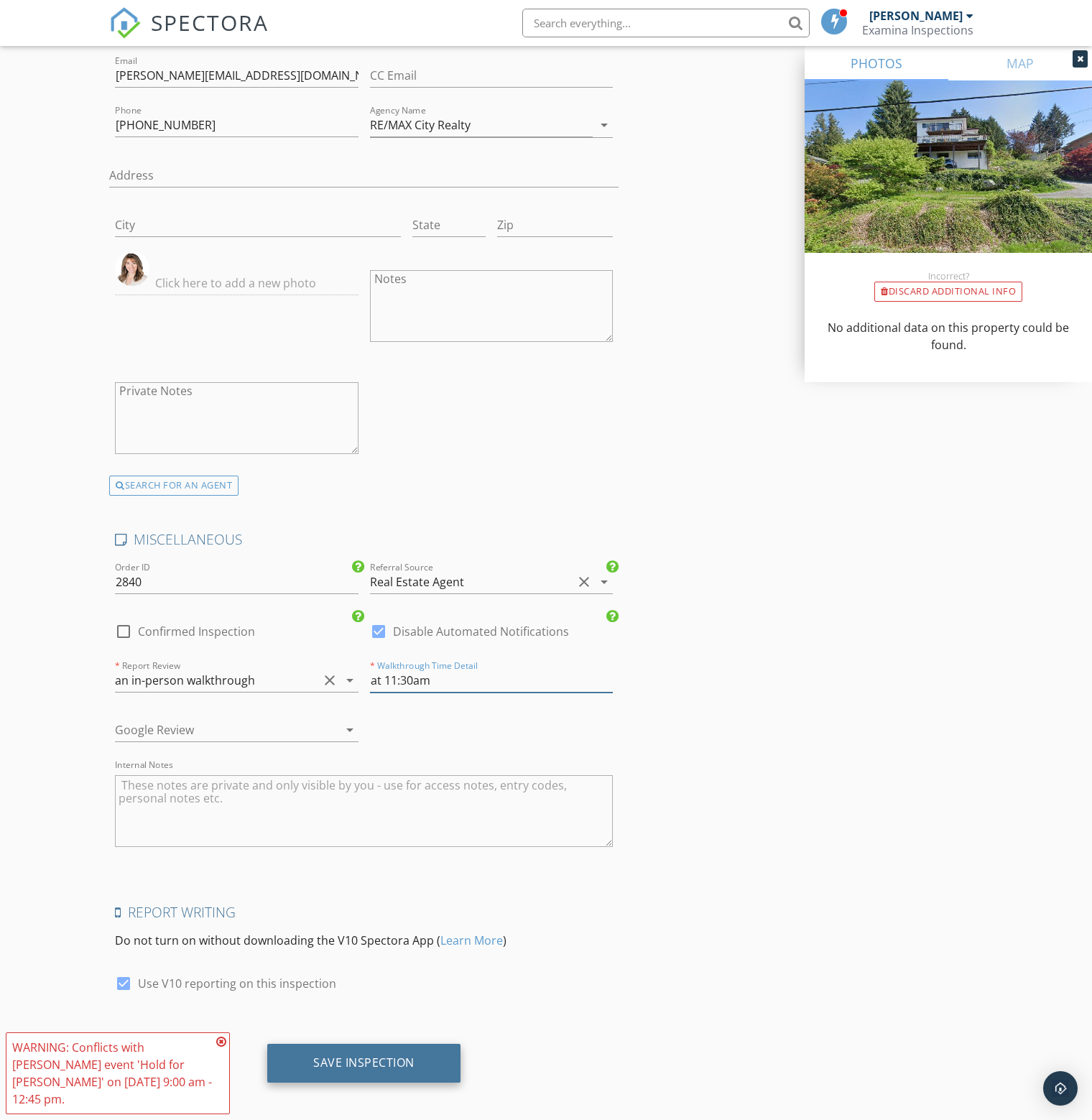
type input "at 11:30am"
click at [382, 1056] on div "Save Inspection" at bounding box center [364, 1063] width 101 height 14
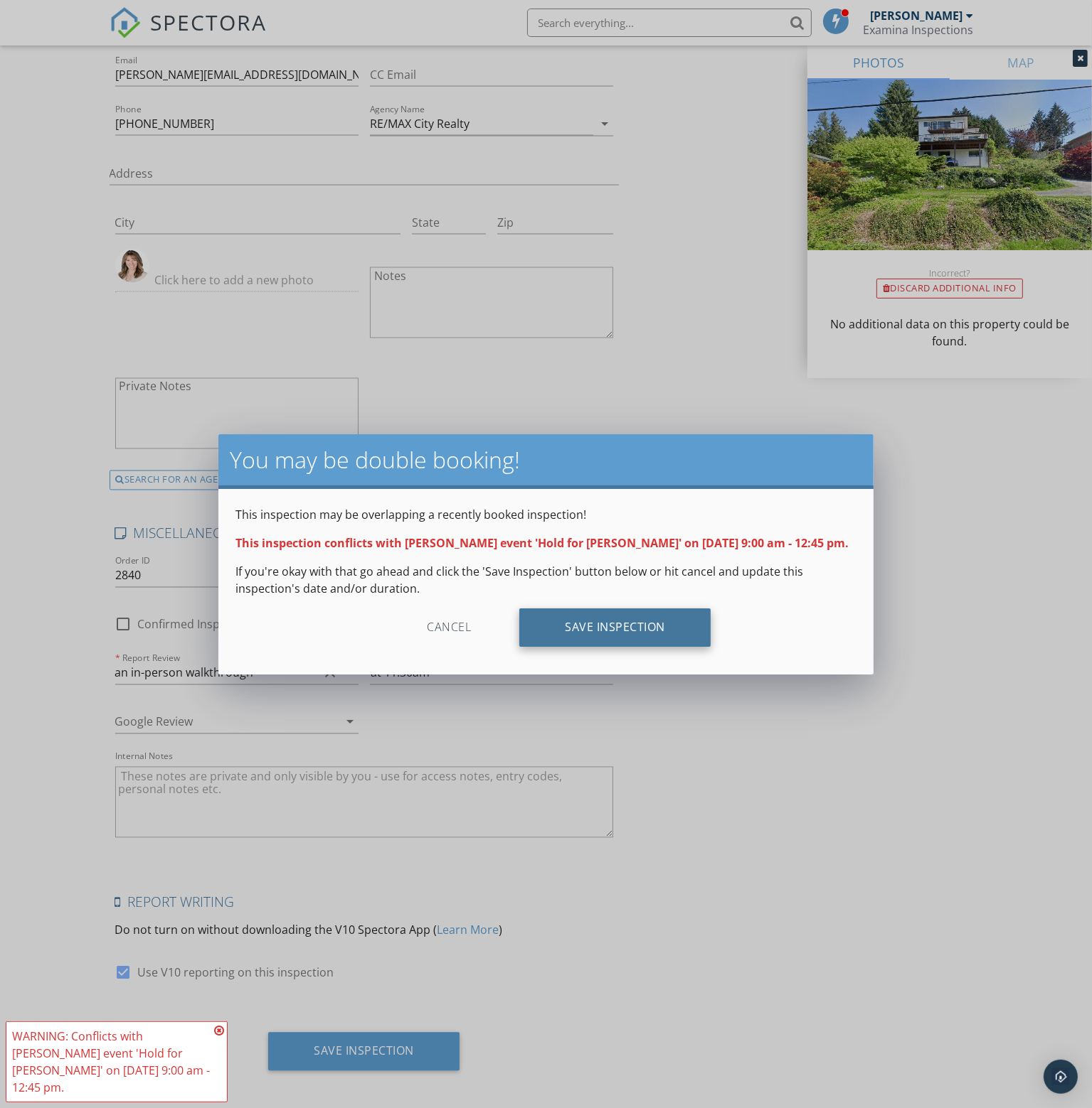
click at [615, 635] on div "Save Inspection" at bounding box center [615, 627] width 191 height 38
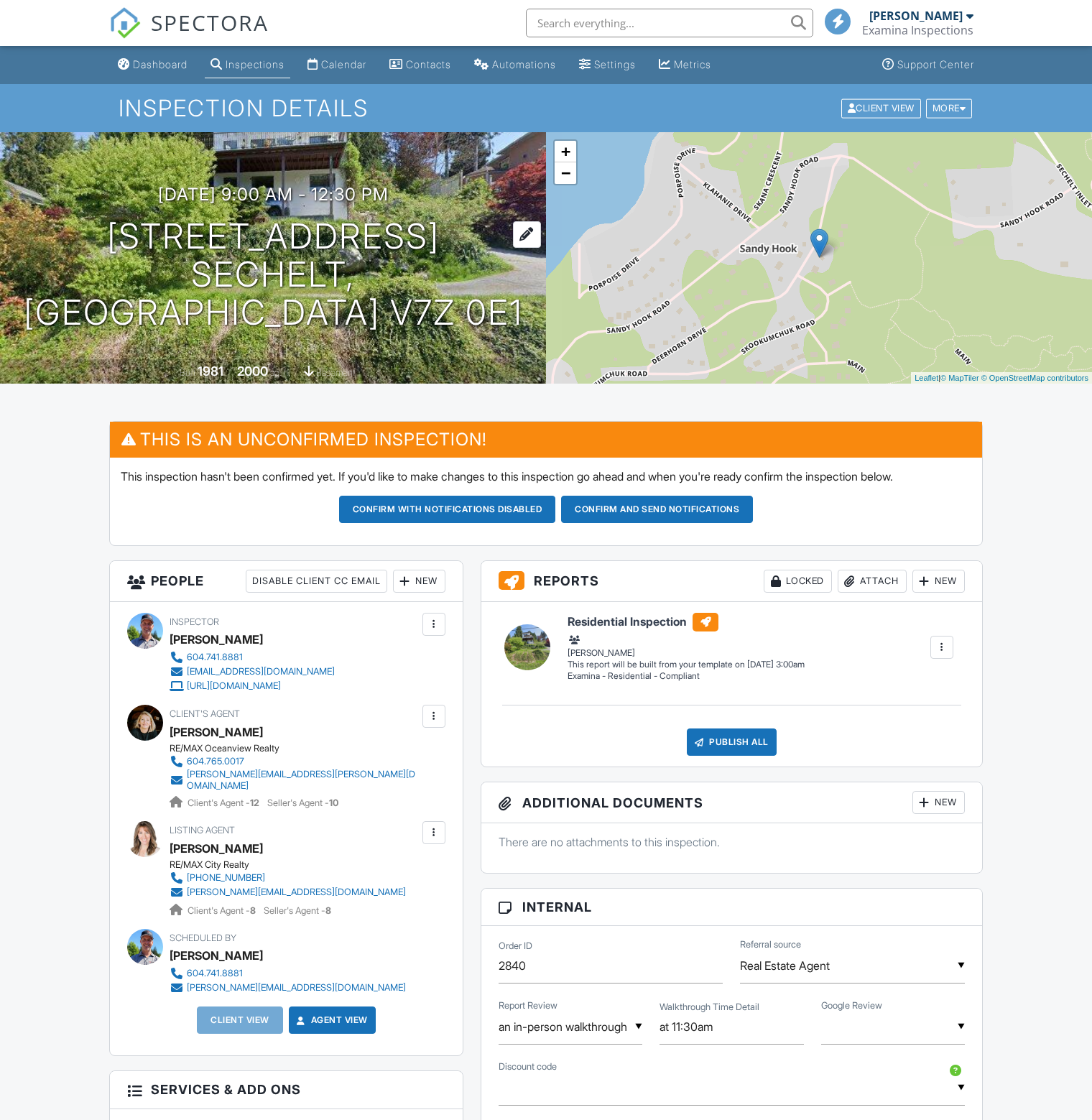
click at [286, 272] on h1 "5821 Deerhorn Dr Sechelt, BC V7Z 0E1" at bounding box center [273, 275] width 500 height 114
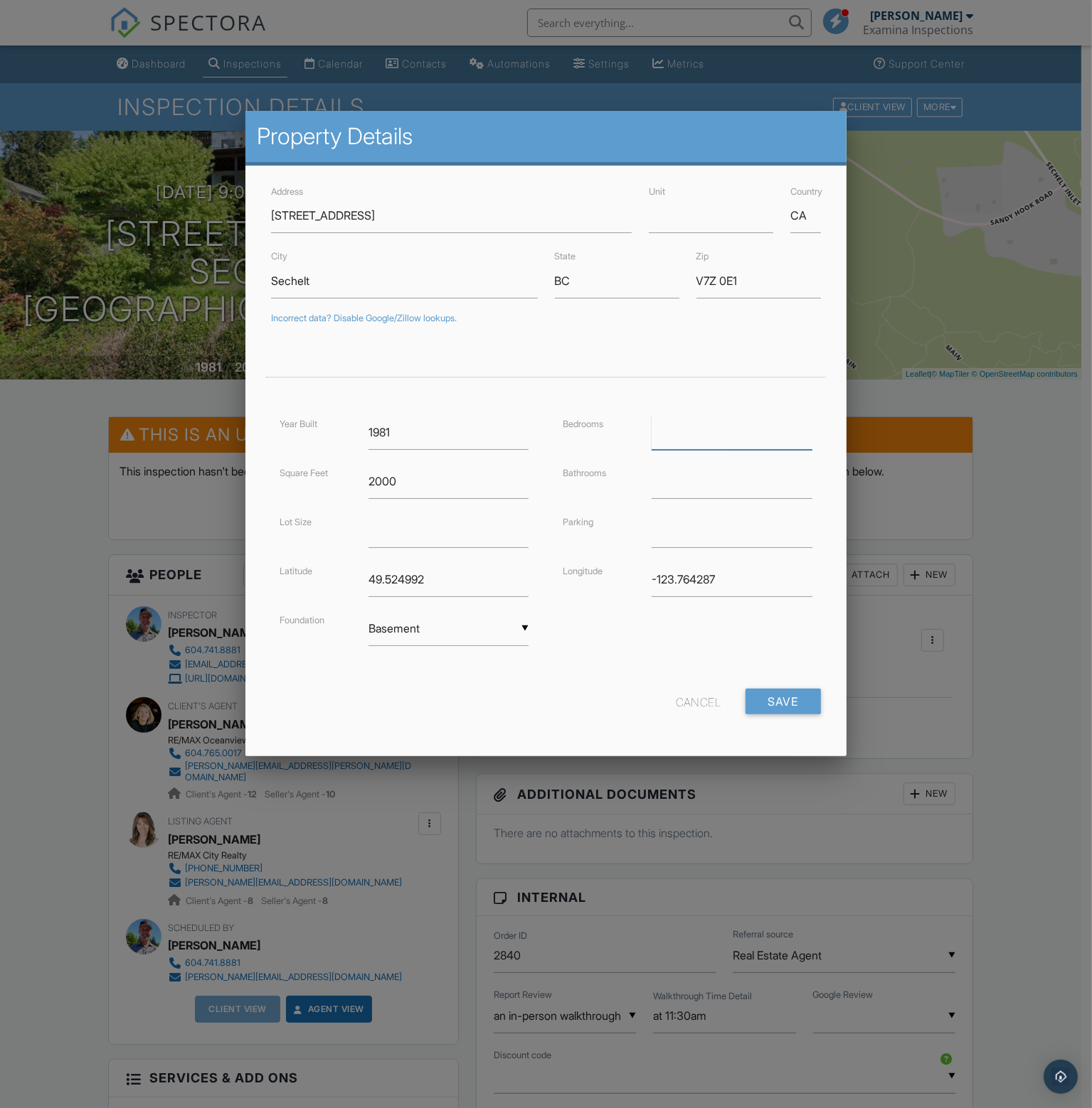
click at [688, 423] on input "number" at bounding box center [731, 433] width 160 height 35
type input "4"
click at [708, 472] on input "number" at bounding box center [731, 482] width 160 height 35
type input "3"
click at [705, 530] on input "text" at bounding box center [731, 530] width 160 height 35
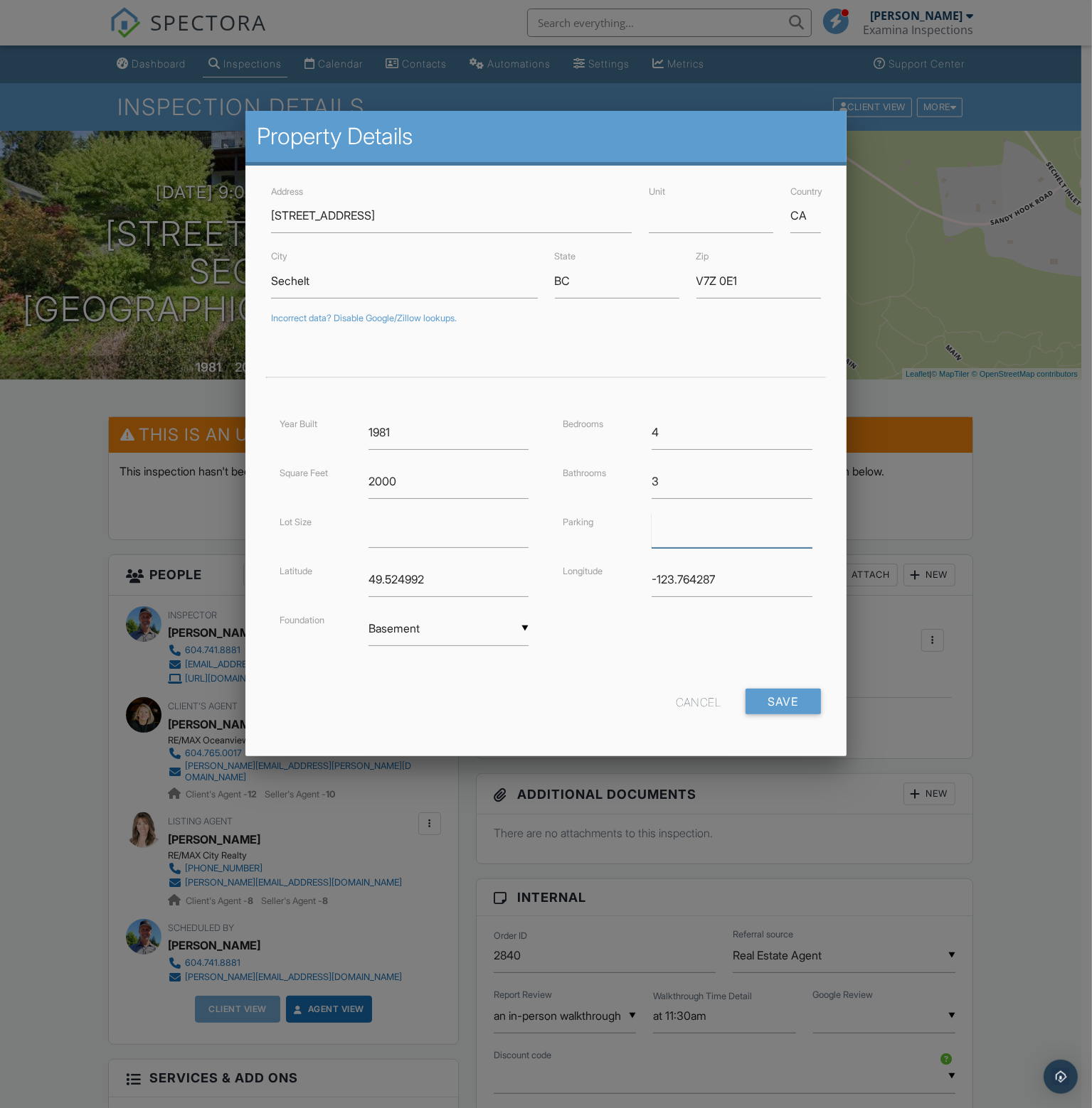
type input "Open"
click at [418, 524] on input "number" at bounding box center [448, 530] width 160 height 35
type input "9937"
click at [785, 700] on input "Save" at bounding box center [783, 701] width 76 height 26
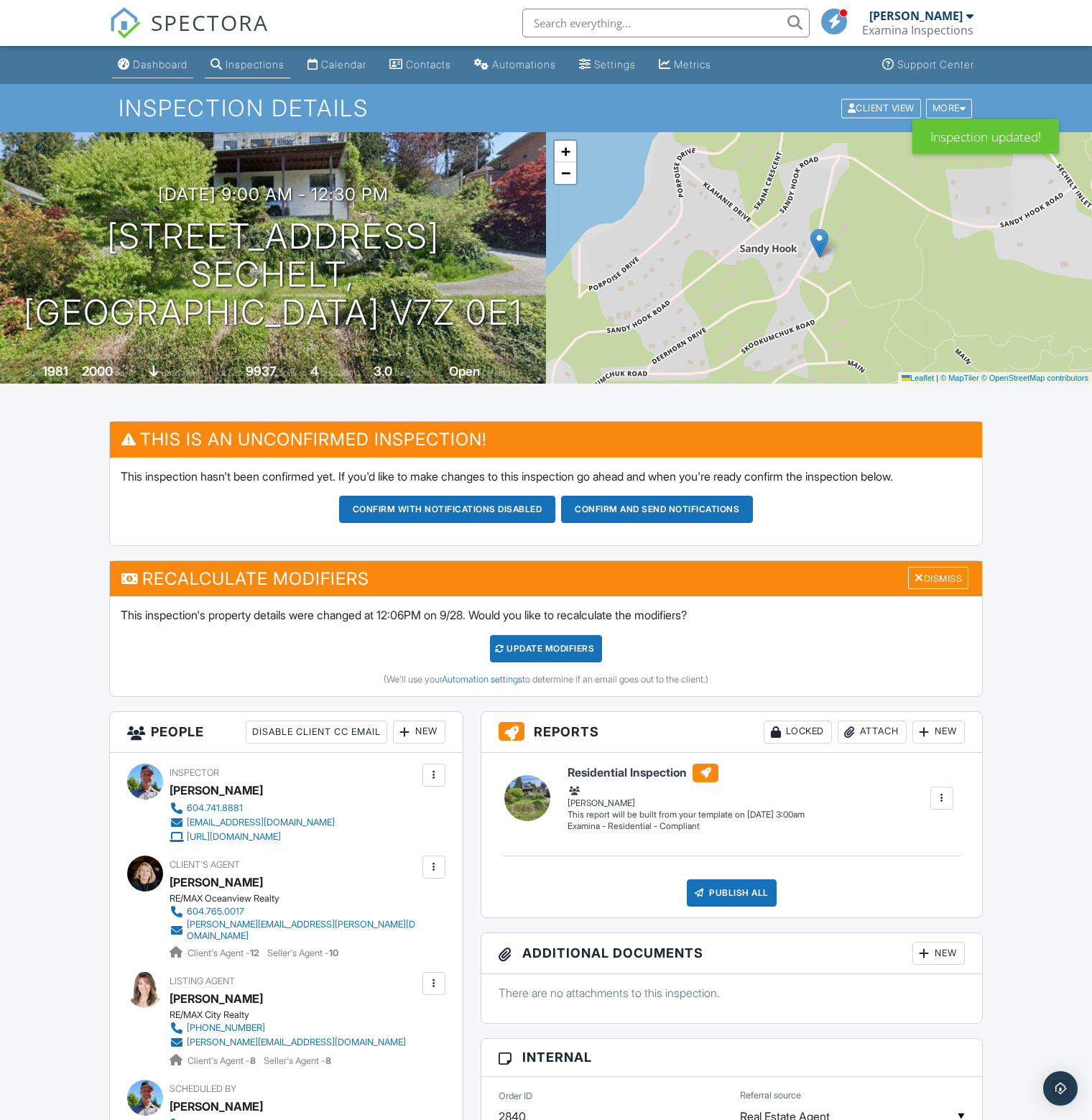
click at [163, 65] on div "Dashboard" at bounding box center [159, 64] width 54 height 12
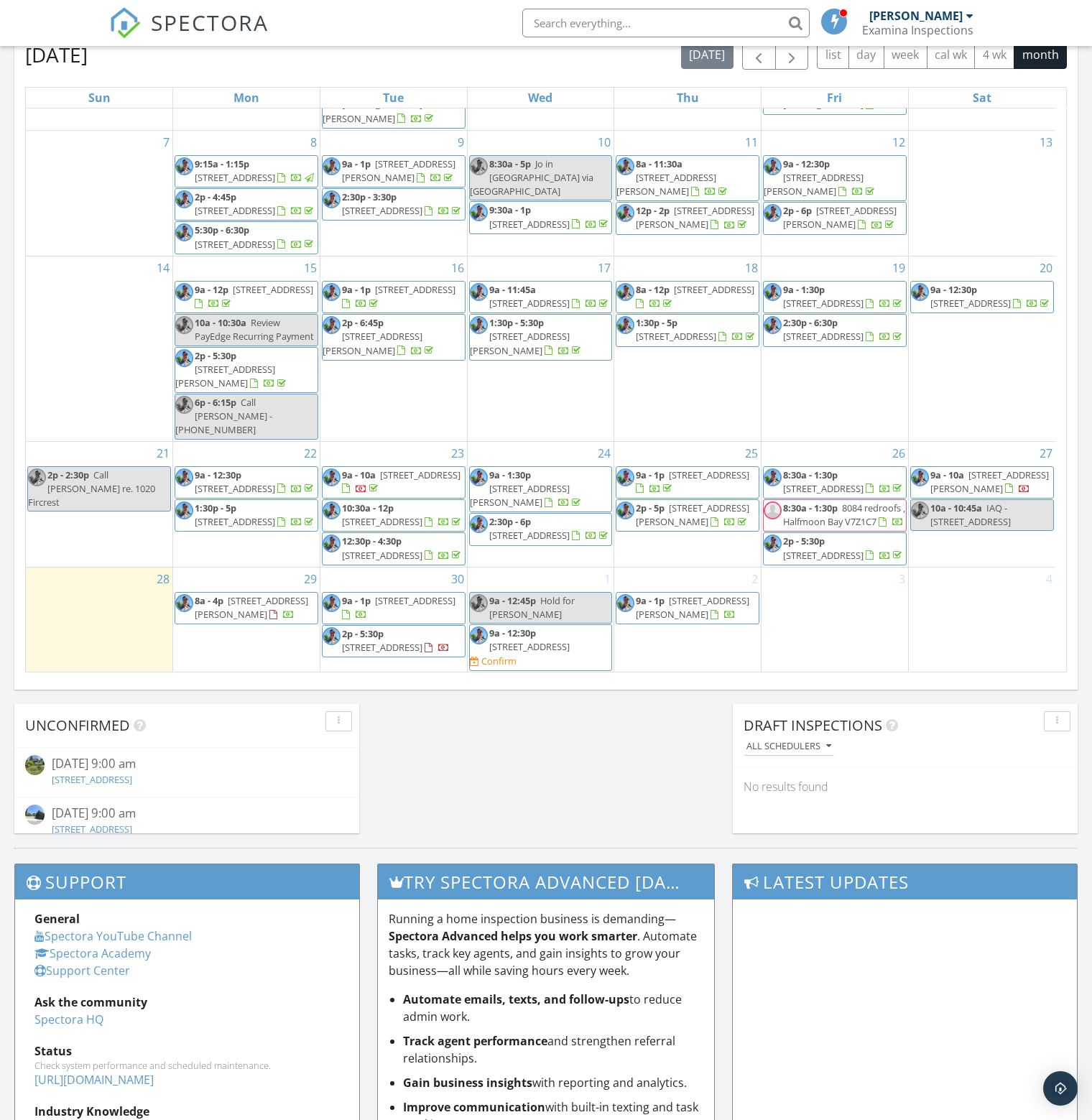
scroll to position [155, 0]
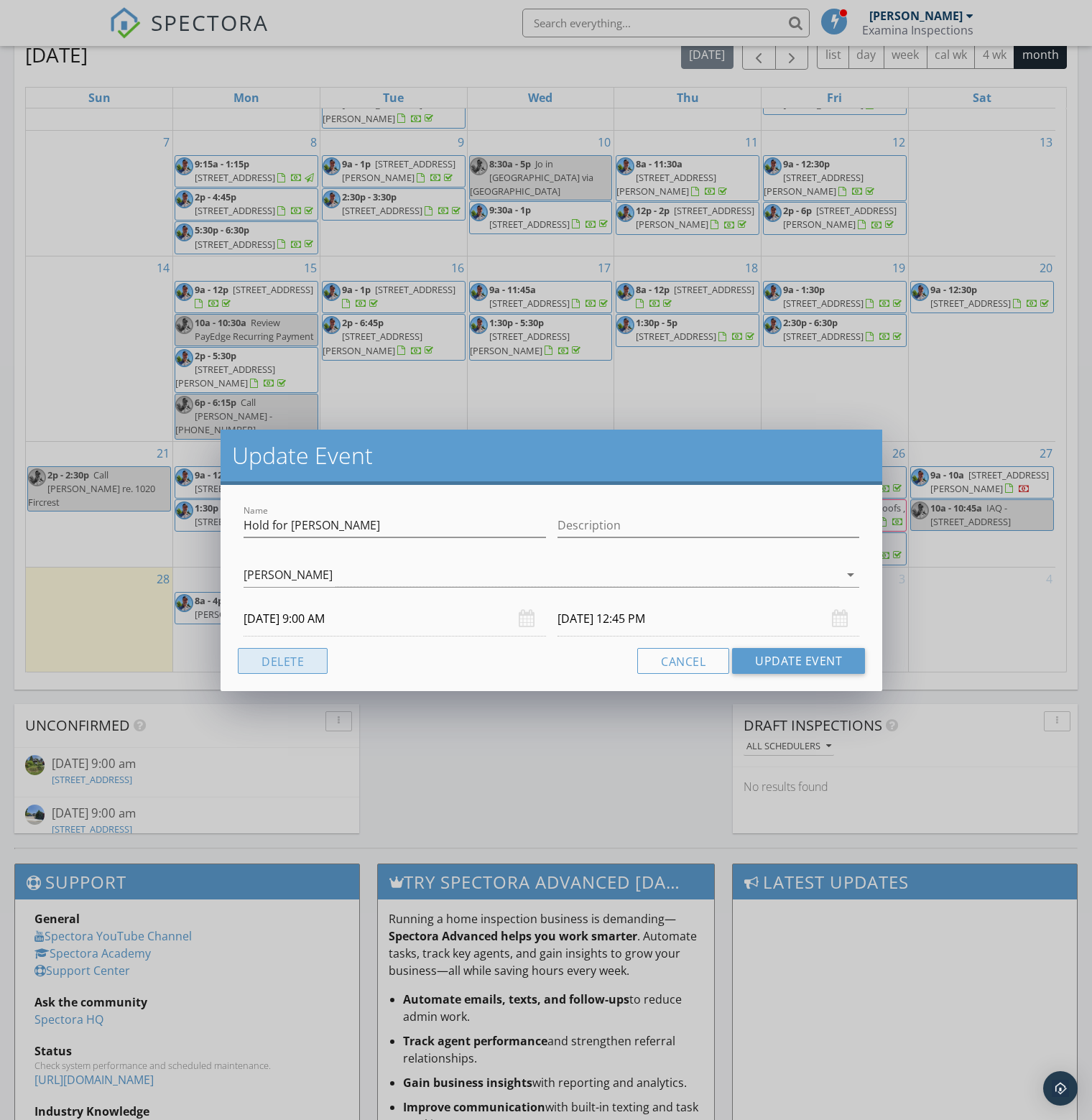
click at [296, 662] on button "Delete" at bounding box center [282, 661] width 90 height 26
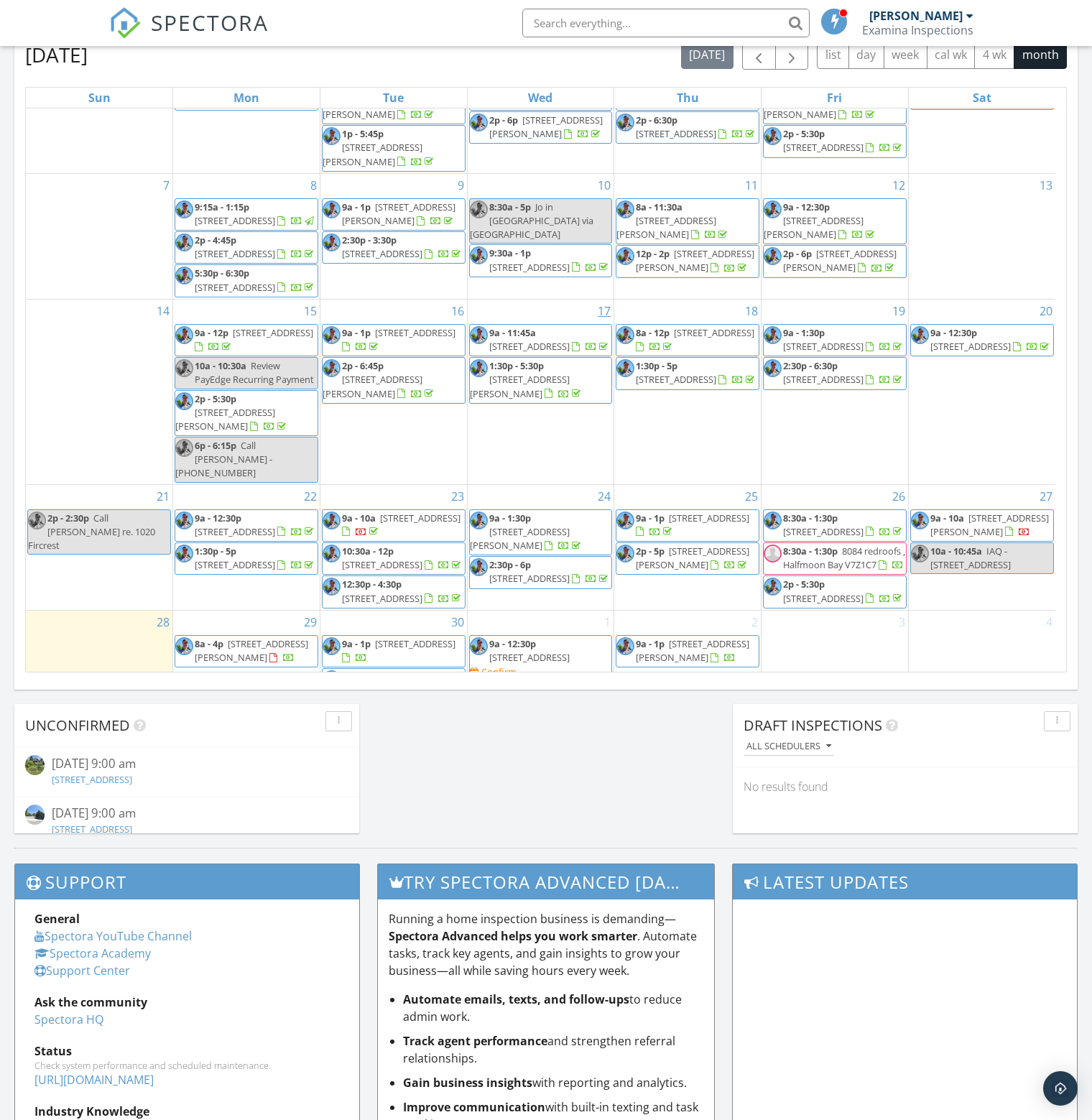
scroll to position [152, 0]
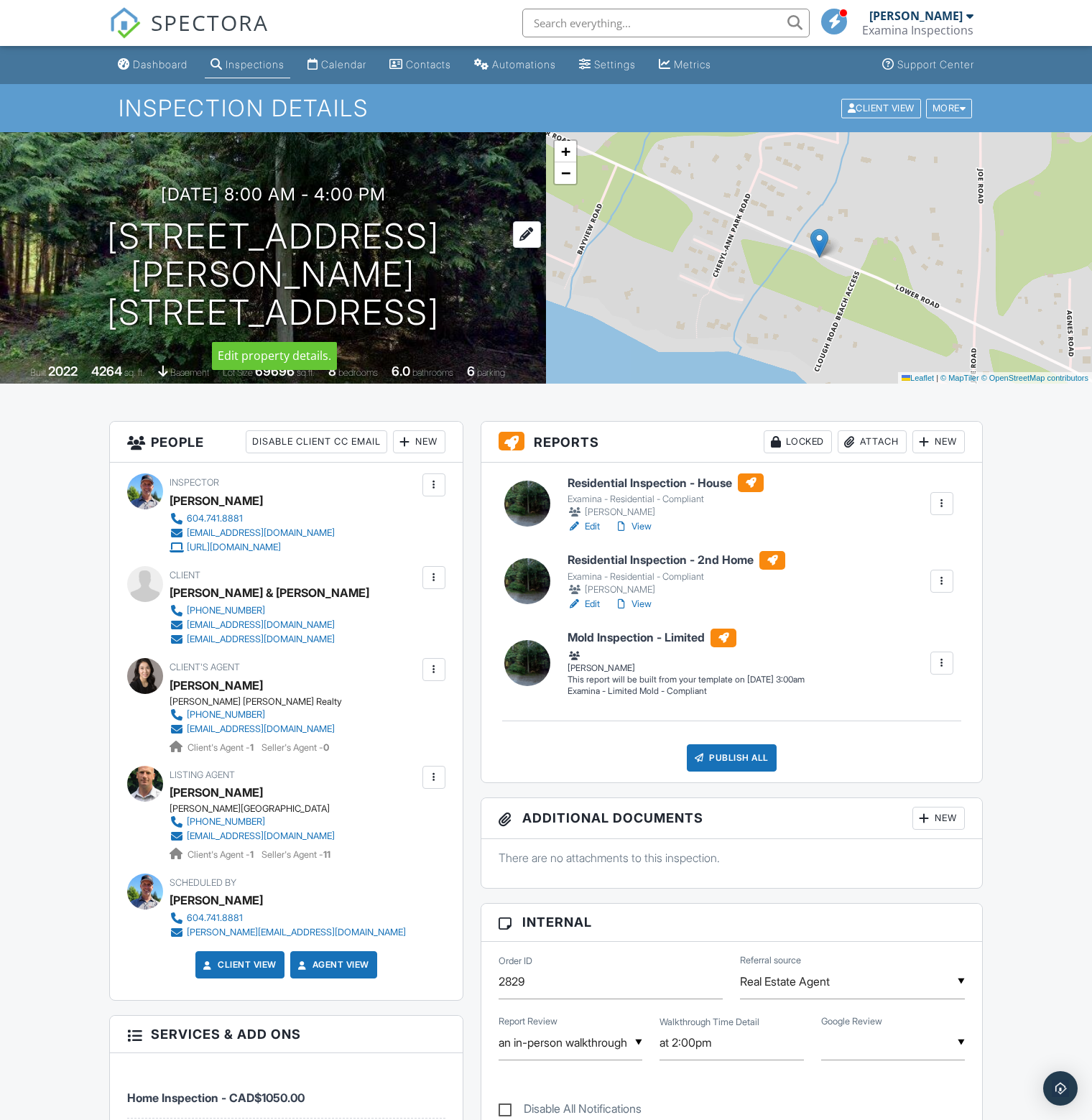
drag, startPoint x: 18, startPoint y: 235, endPoint x: 484, endPoint y: 227, distance: 466.1
click at [484, 227] on div "[DATE] 8:00 am - 4:00 pm [STREET_ADDRESS] [PERSON_NAME][STREET_ADDRESS]" at bounding box center [273, 258] width 546 height 147
copy h1 "[STREET_ADDRESS]"
drag, startPoint x: 333, startPoint y: 591, endPoint x: 174, endPoint y: 589, distance: 159.0
click at [174, 589] on div "Client [PERSON_NAME] & [PERSON_NAME] [PHONE_NUMBER] [EMAIL_ADDRESS][DOMAIN_NAME…" at bounding box center [298, 606] width 257 height 81
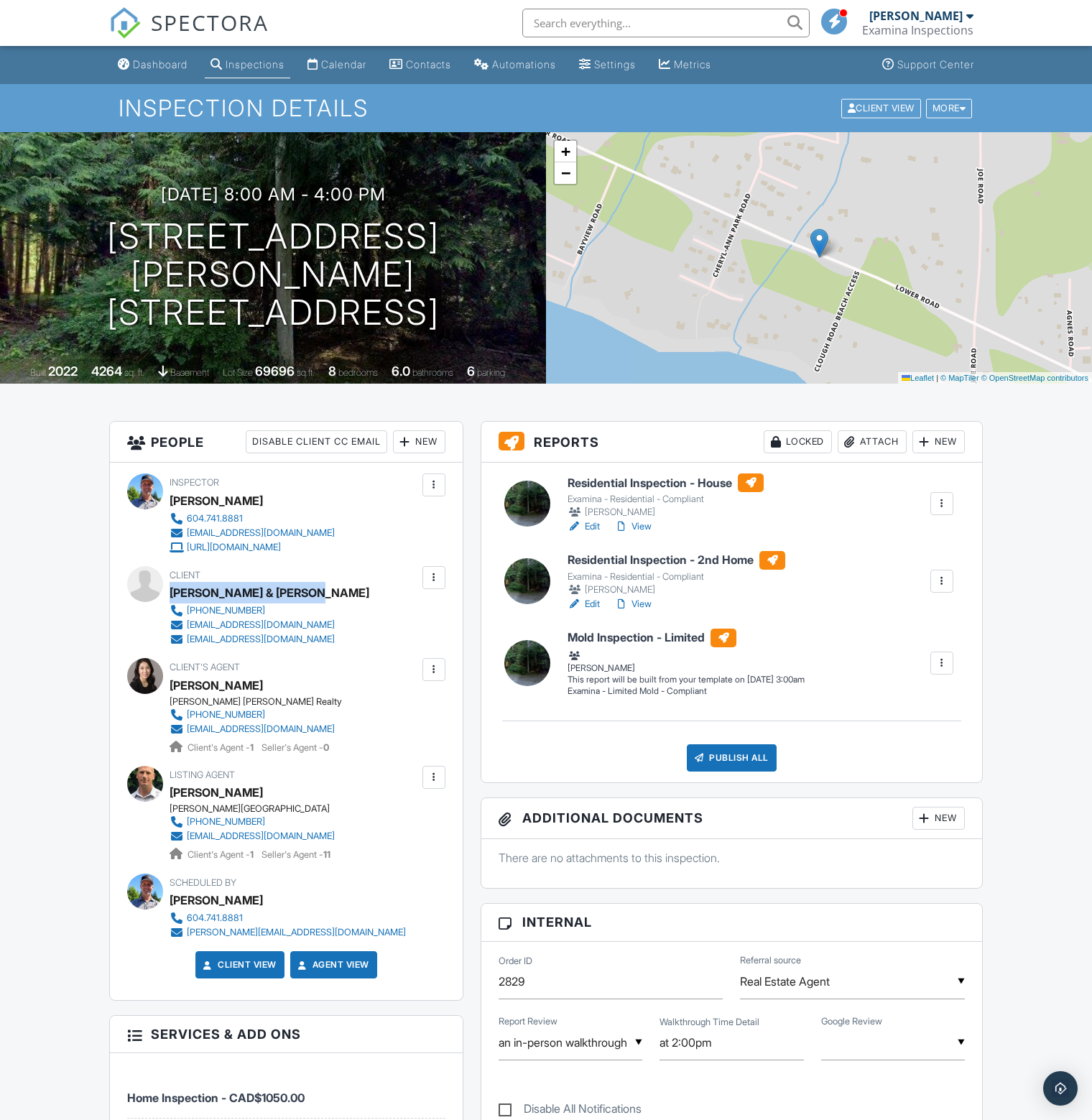
copy div "[PERSON_NAME] & [PERSON_NAME]"
drag, startPoint x: 12, startPoint y: 234, endPoint x: 484, endPoint y: 242, distance: 472.1
click at [484, 242] on div "[DATE] 8:00 am - 4:00 pm [STREET_ADDRESS] [PERSON_NAME][STREET_ADDRESS]" at bounding box center [273, 258] width 546 height 147
copy h1 "[STREET_ADDRESS]"
